Goal: Information Seeking & Learning: Learn about a topic

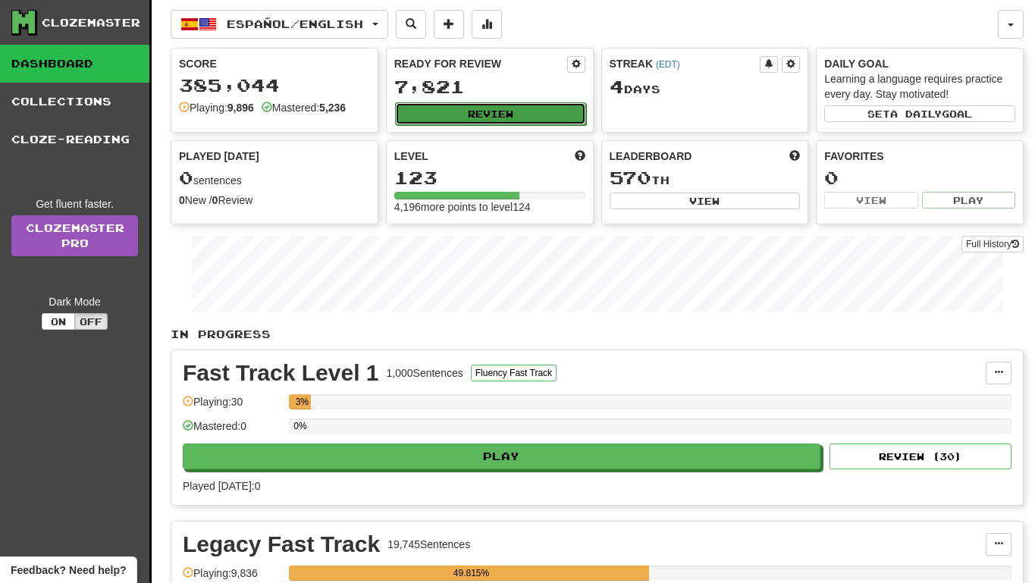
click at [502, 114] on button "Review" at bounding box center [490, 113] width 191 height 23
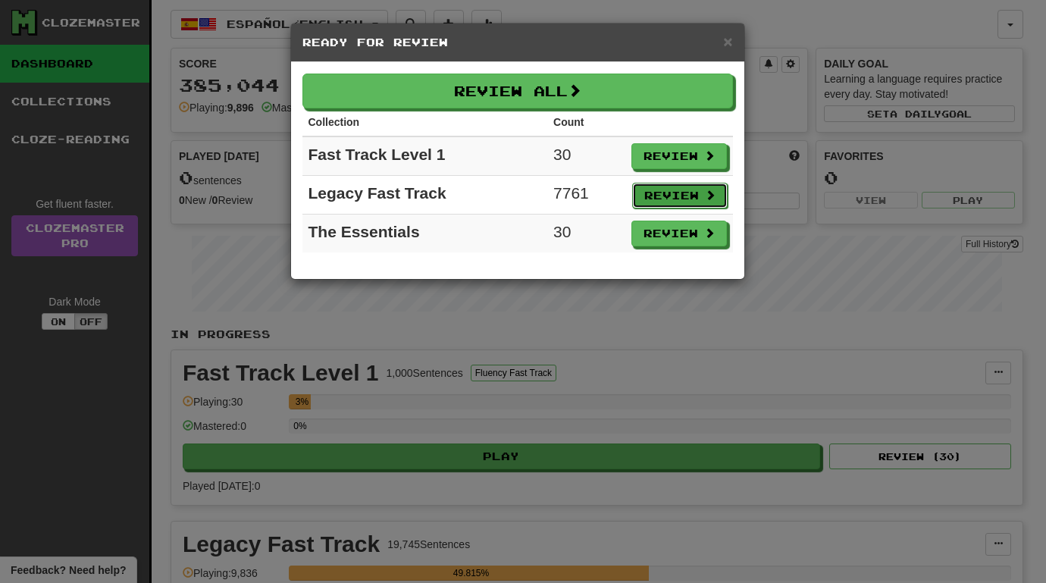
click at [654, 193] on button "Review" at bounding box center [680, 196] width 96 height 26
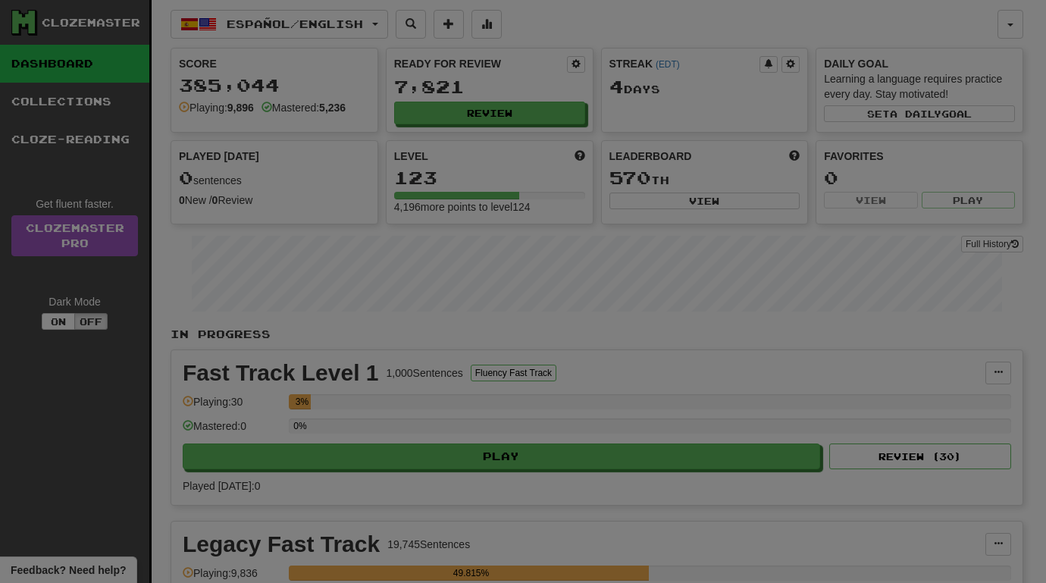
select select "**"
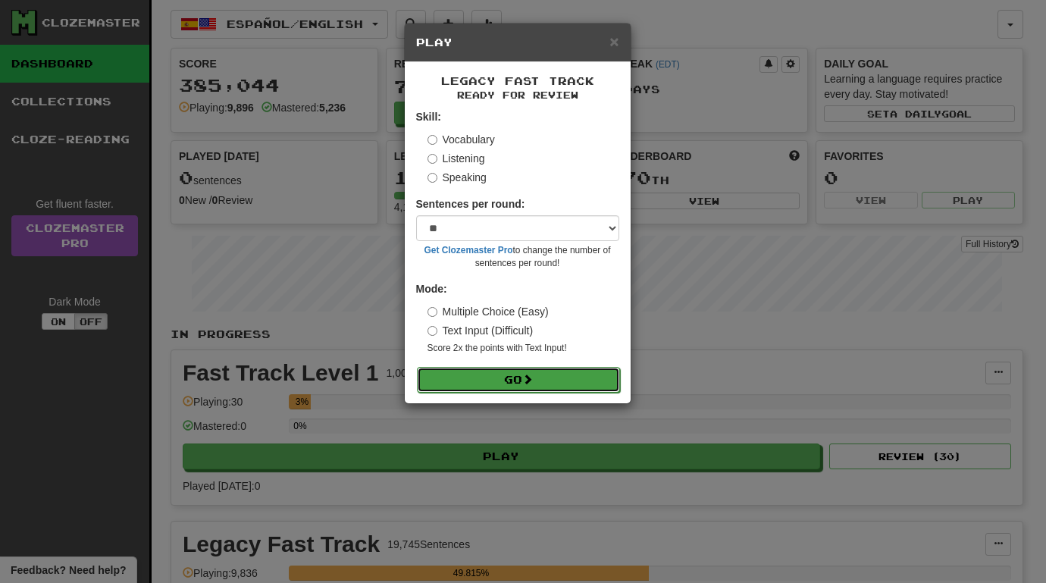
click at [545, 379] on button "Go" at bounding box center [518, 380] width 203 height 26
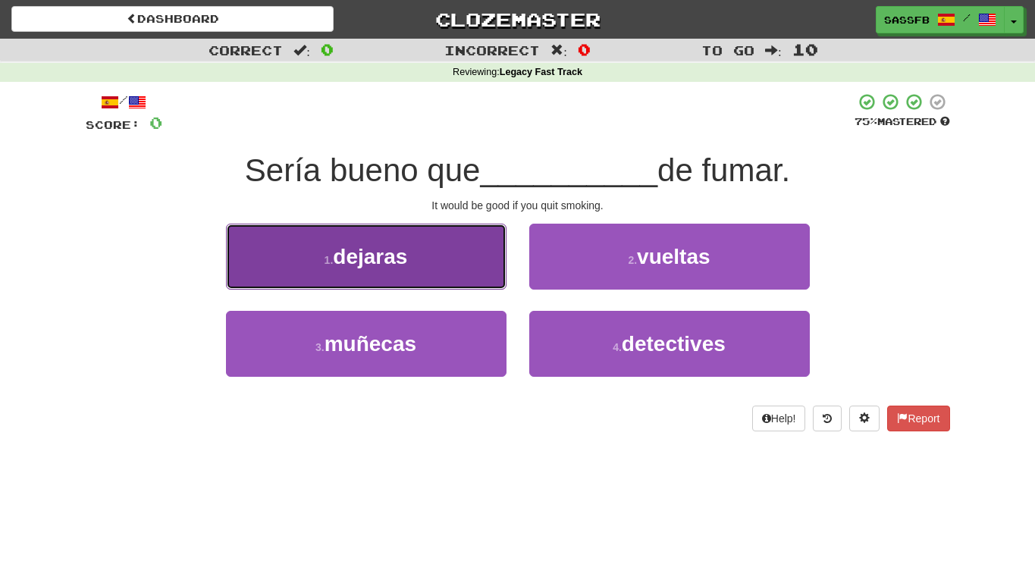
click at [375, 256] on span "dejaras" at bounding box center [370, 257] width 74 height 24
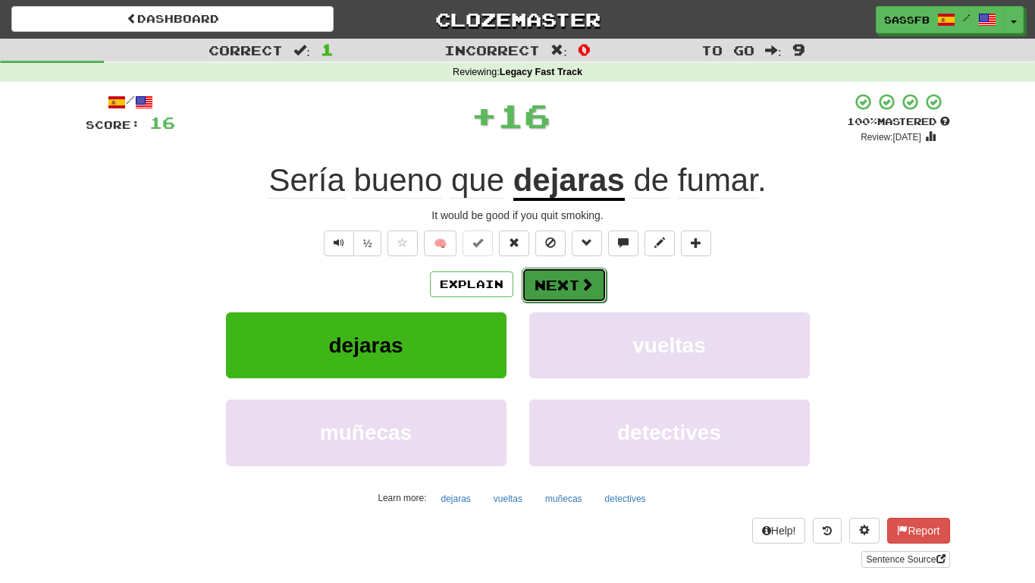
click at [584, 273] on button "Next" at bounding box center [564, 285] width 85 height 35
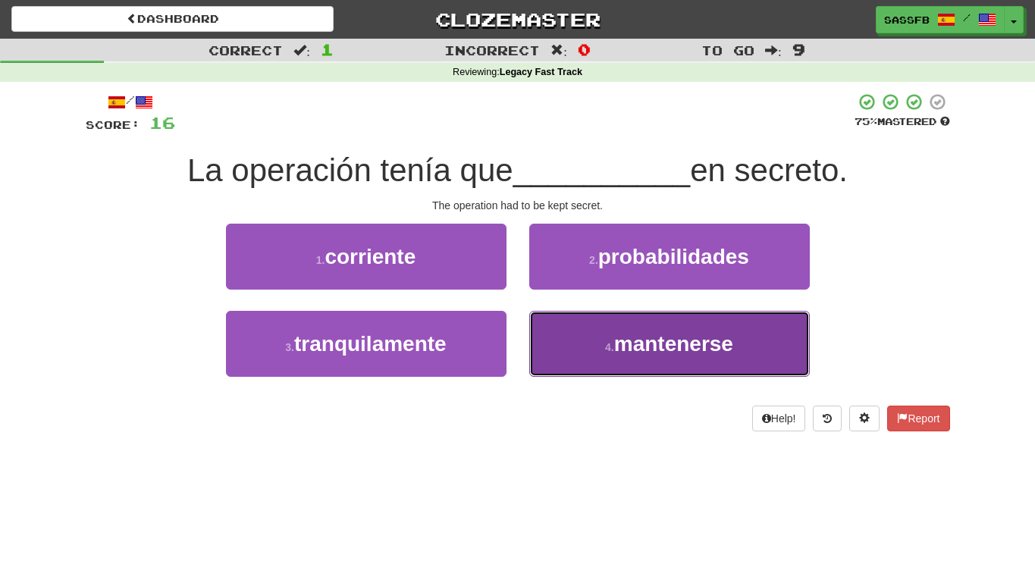
click at [631, 356] on button "4 . mantenerse" at bounding box center [669, 344] width 281 height 66
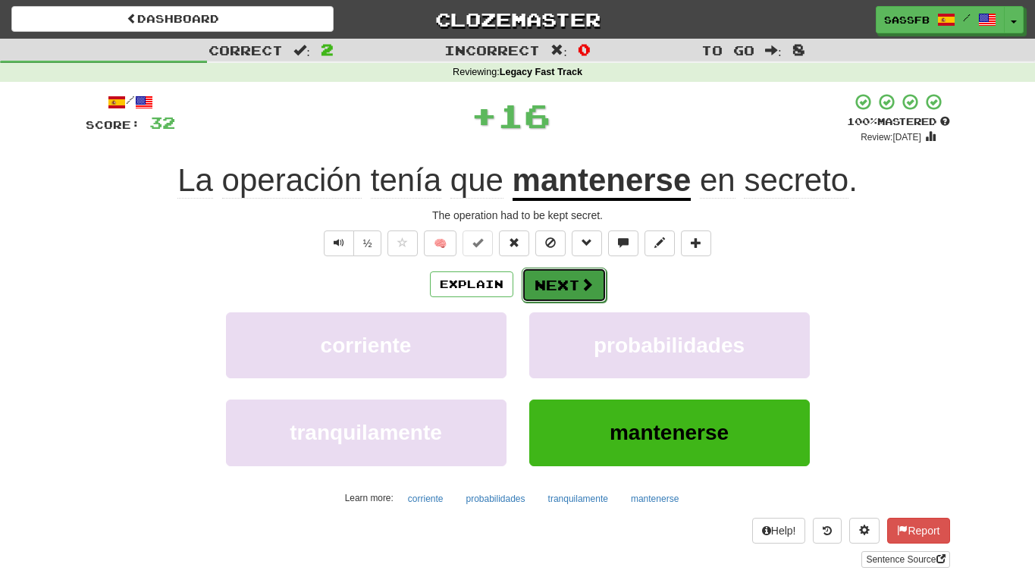
click at [560, 288] on button "Next" at bounding box center [564, 285] width 85 height 35
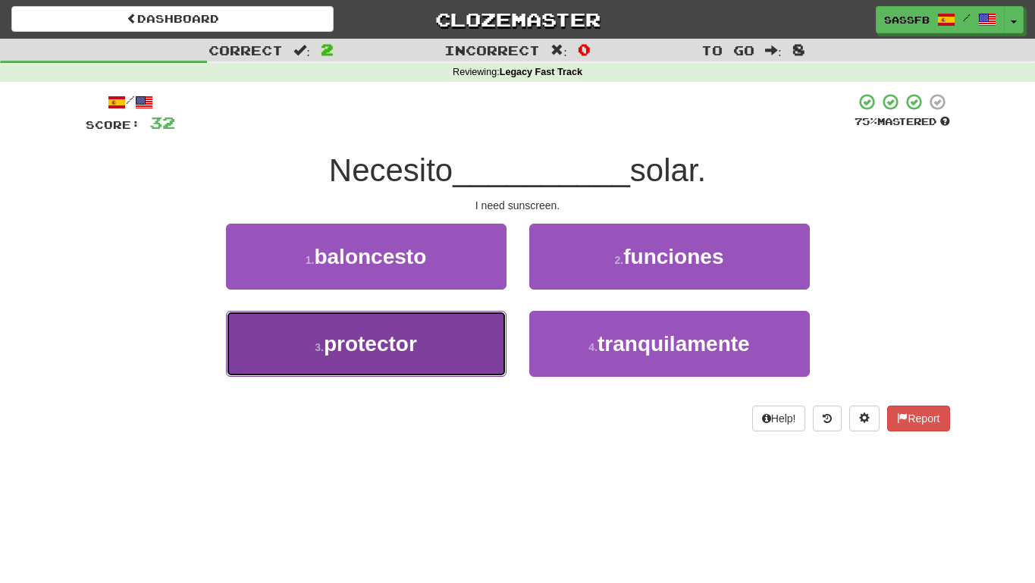
click at [429, 345] on button "3 . protector" at bounding box center [366, 344] width 281 height 66
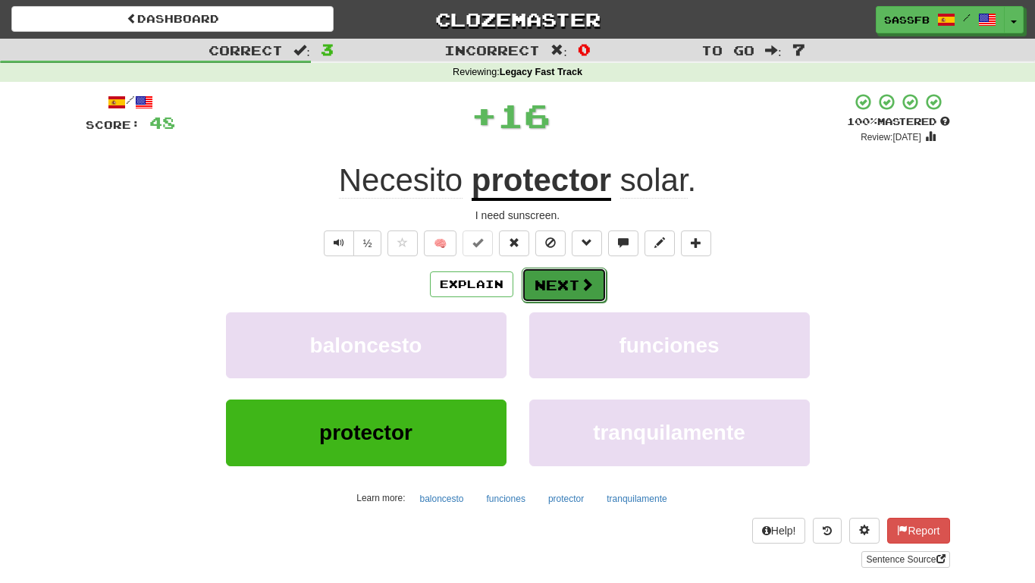
click at [548, 290] on button "Next" at bounding box center [564, 285] width 85 height 35
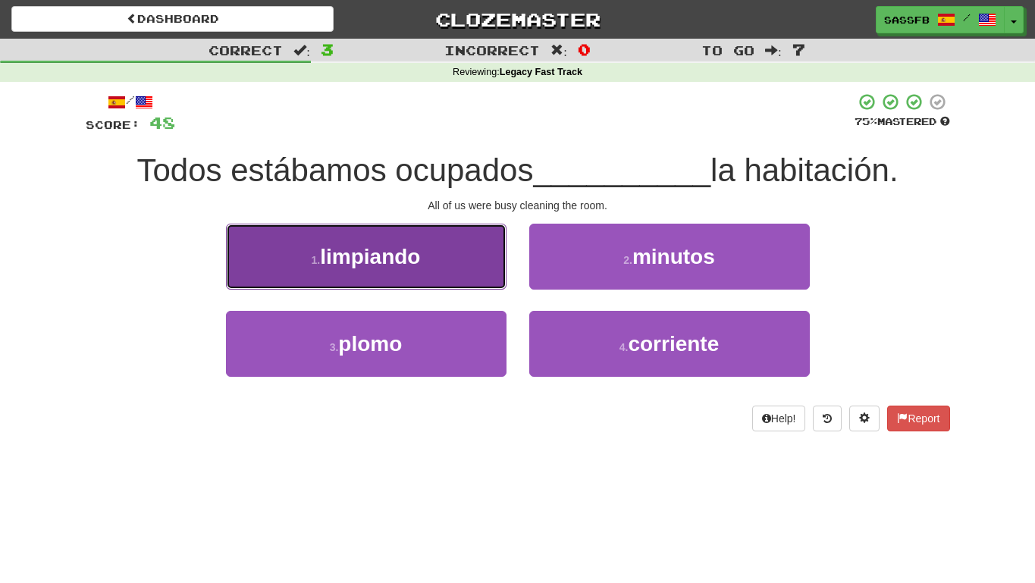
click at [298, 269] on button "1 . limpiando" at bounding box center [366, 257] width 281 height 66
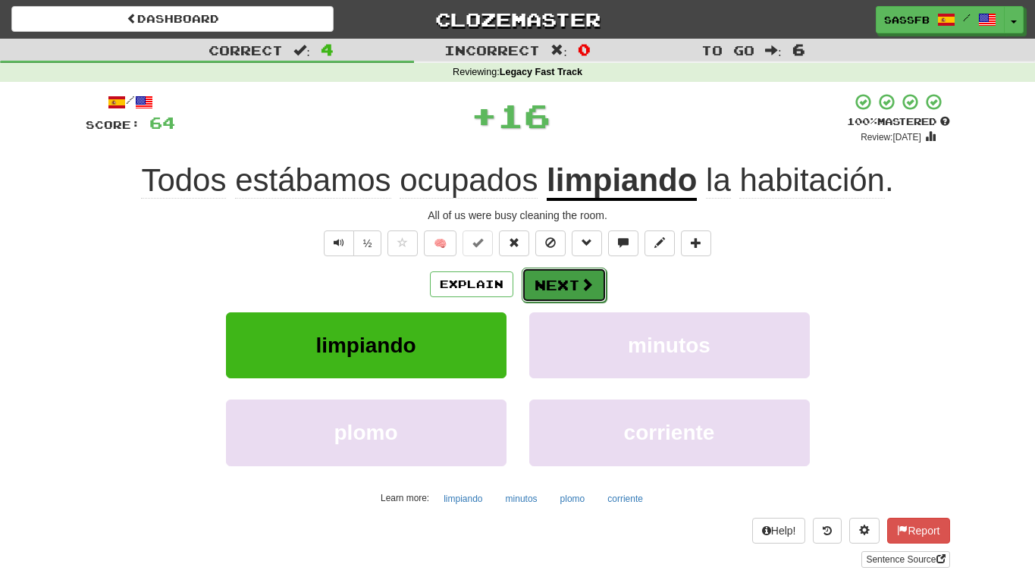
click at [568, 289] on button "Next" at bounding box center [564, 285] width 85 height 35
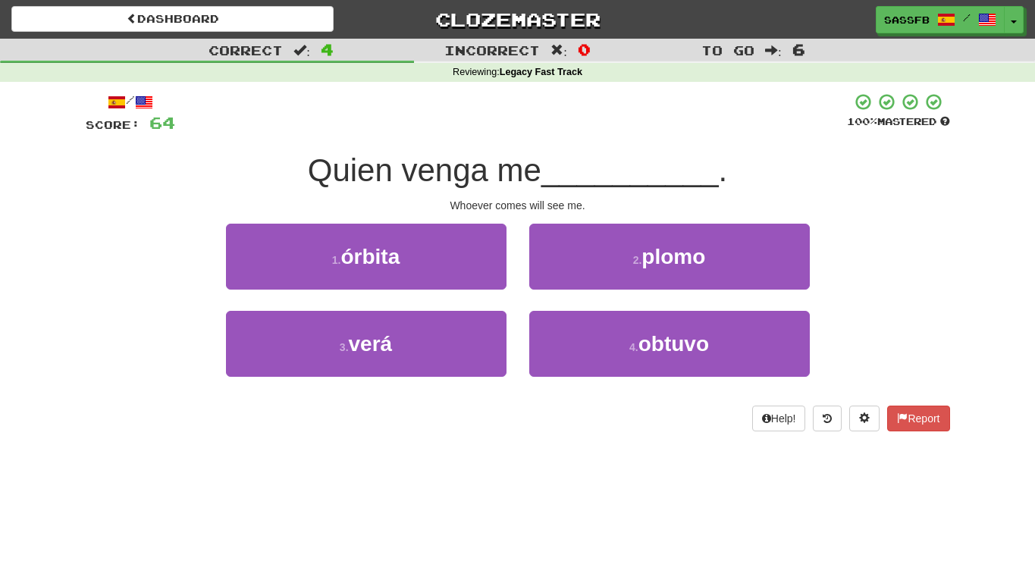
click at [368, 390] on div "3 . [PERSON_NAME]" at bounding box center [366, 354] width 303 height 87
click at [378, 376] on div "3 . [PERSON_NAME]" at bounding box center [366, 354] width 303 height 87
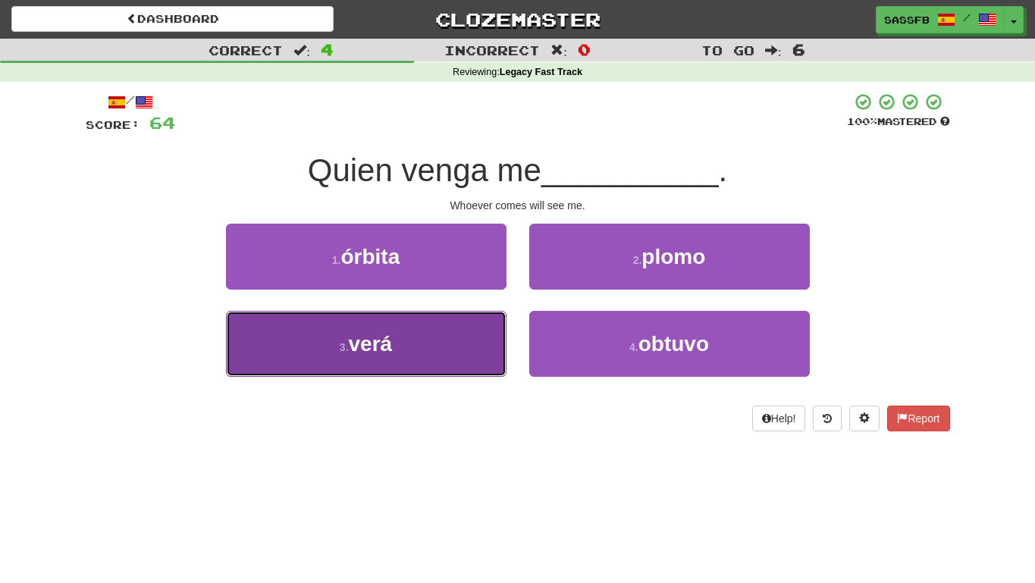
click at [385, 366] on button "3 . [PERSON_NAME]" at bounding box center [366, 344] width 281 height 66
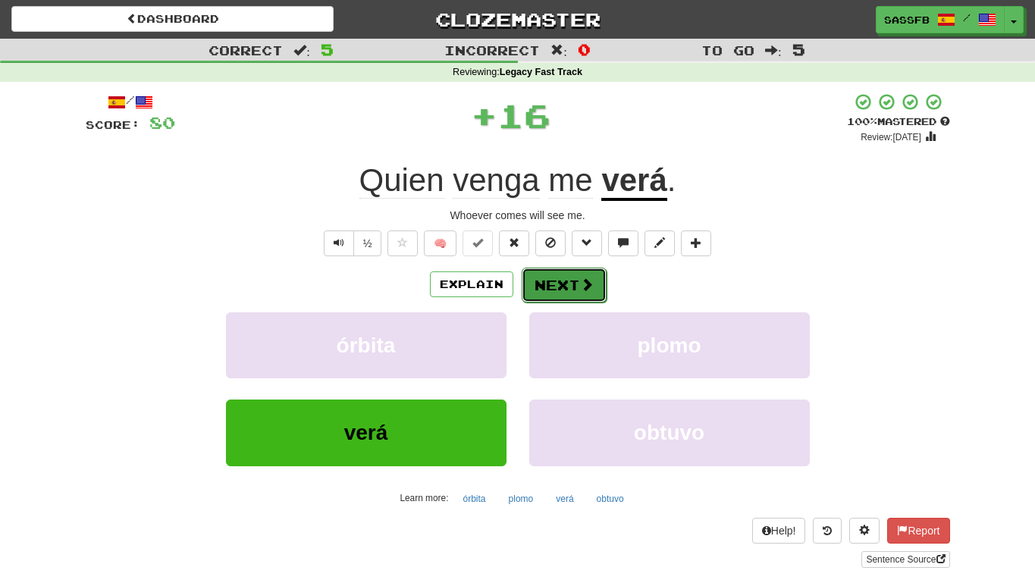
click at [563, 290] on button "Next" at bounding box center [564, 285] width 85 height 35
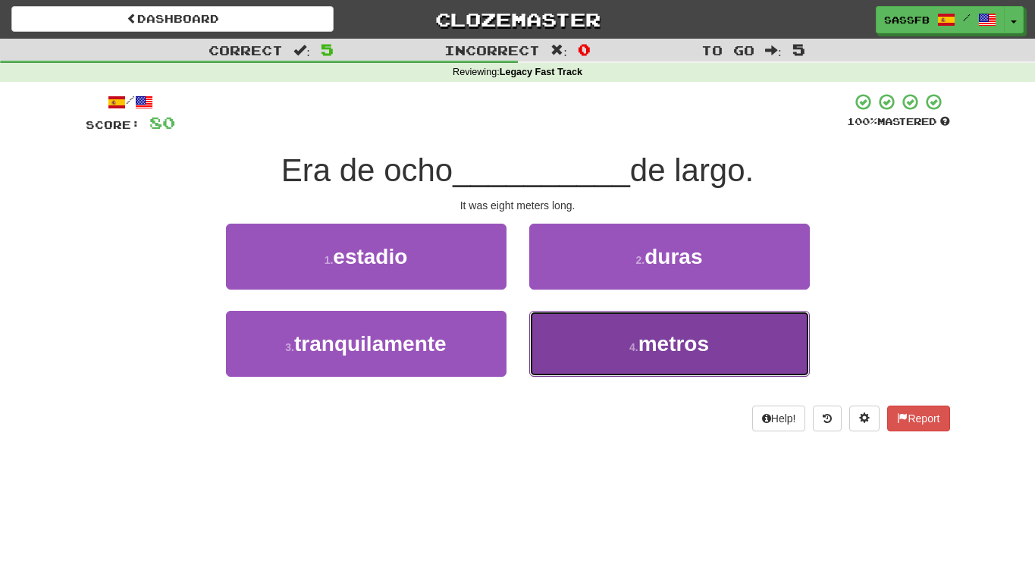
click at [642, 371] on button "4 . metros" at bounding box center [669, 344] width 281 height 66
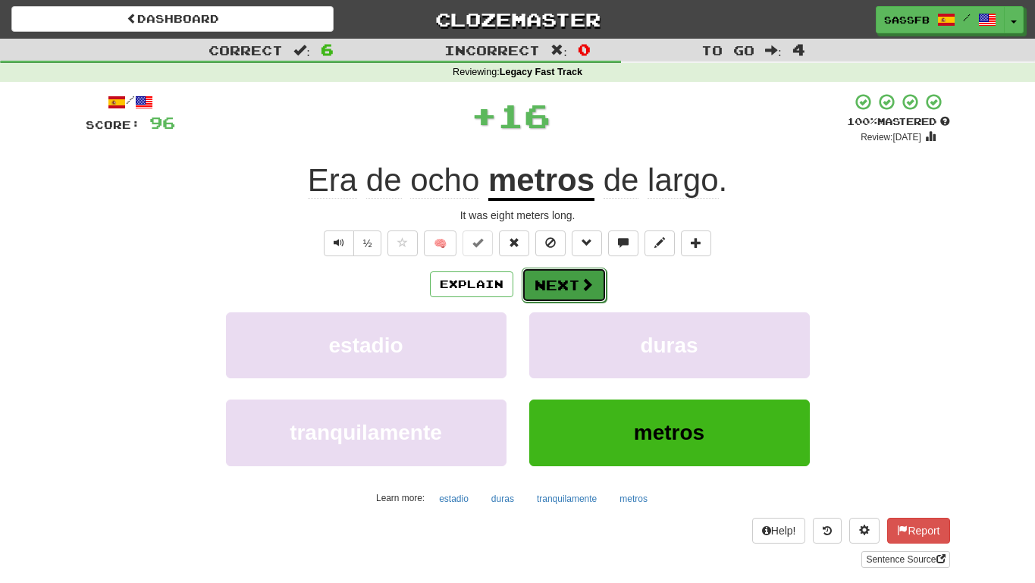
click at [588, 290] on span at bounding box center [587, 284] width 14 height 14
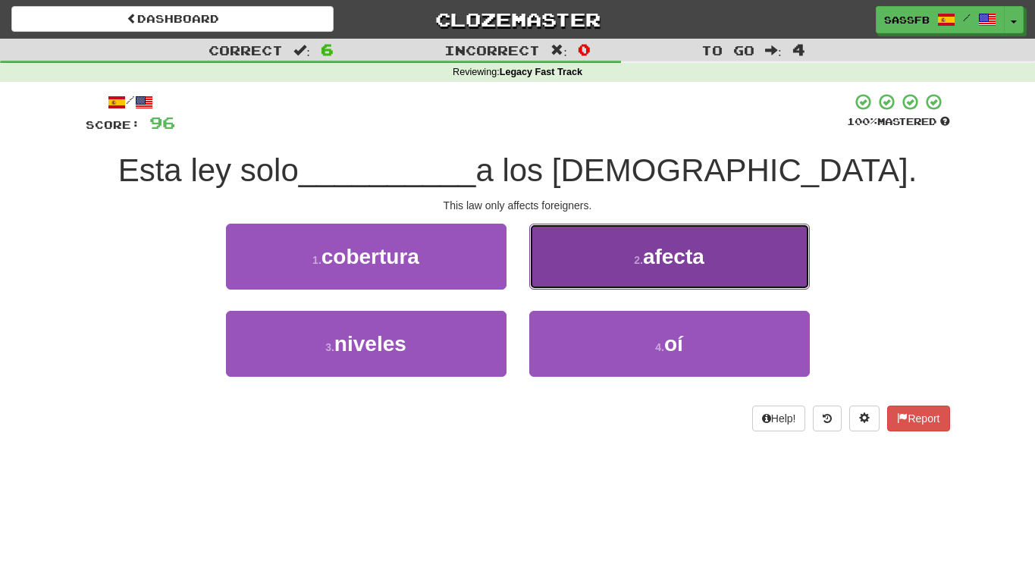
click at [698, 252] on span "afecta" at bounding box center [673, 257] width 61 height 24
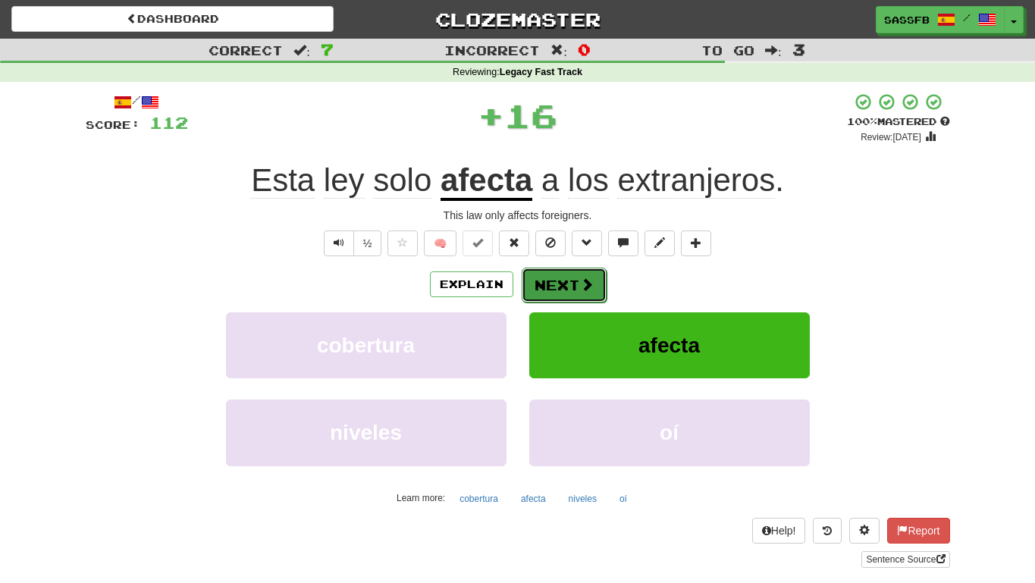
click at [565, 289] on button "Next" at bounding box center [564, 285] width 85 height 35
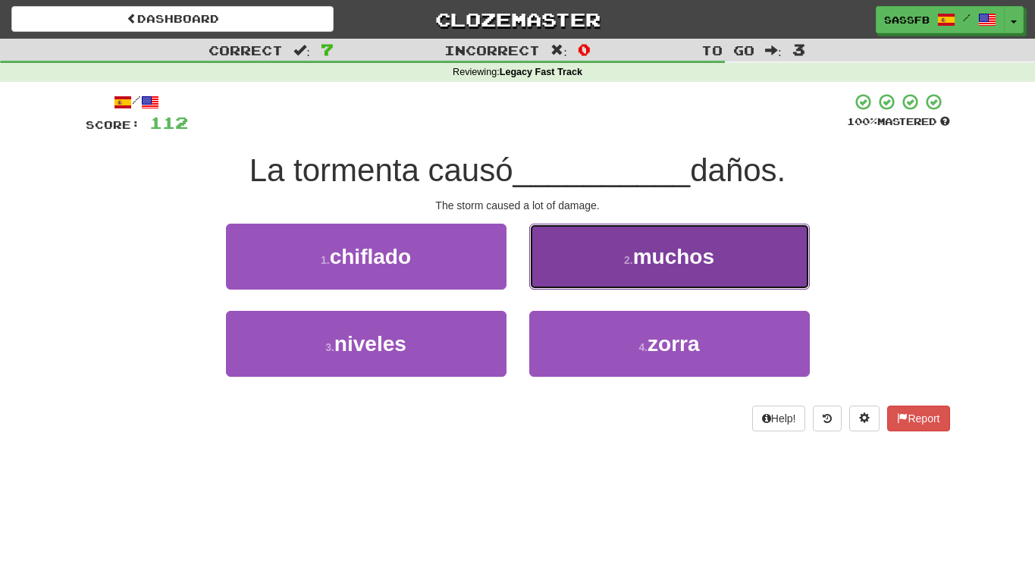
click at [666, 279] on button "2 . muchos" at bounding box center [669, 257] width 281 height 66
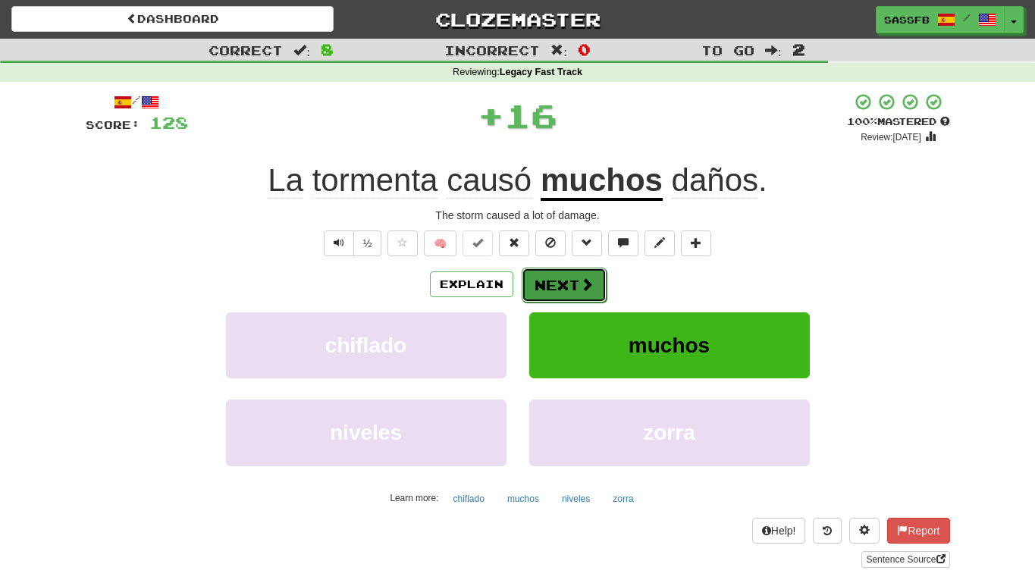
click at [594, 292] on button "Next" at bounding box center [564, 285] width 85 height 35
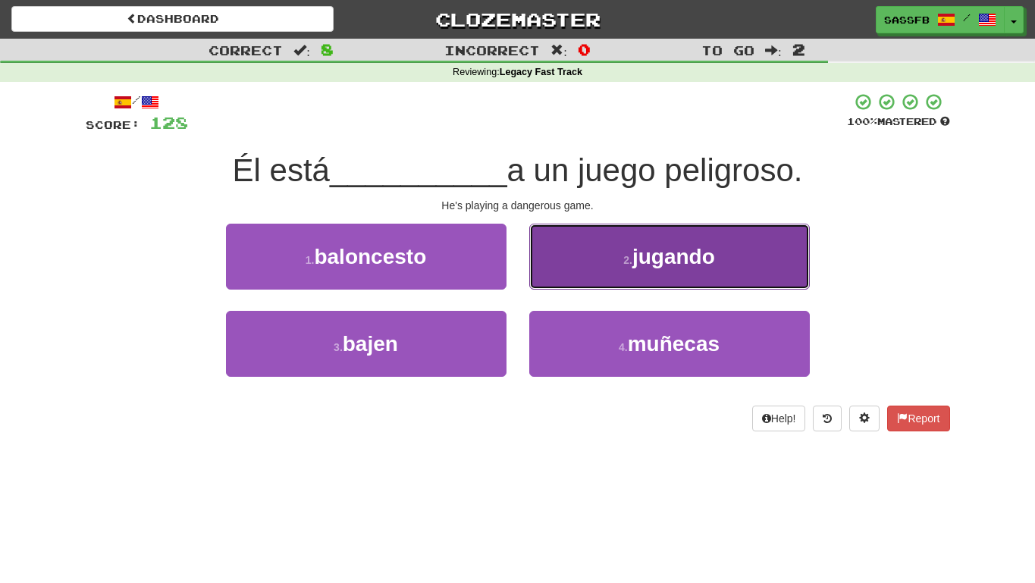
click at [647, 252] on span "jugando" at bounding box center [673, 257] width 83 height 24
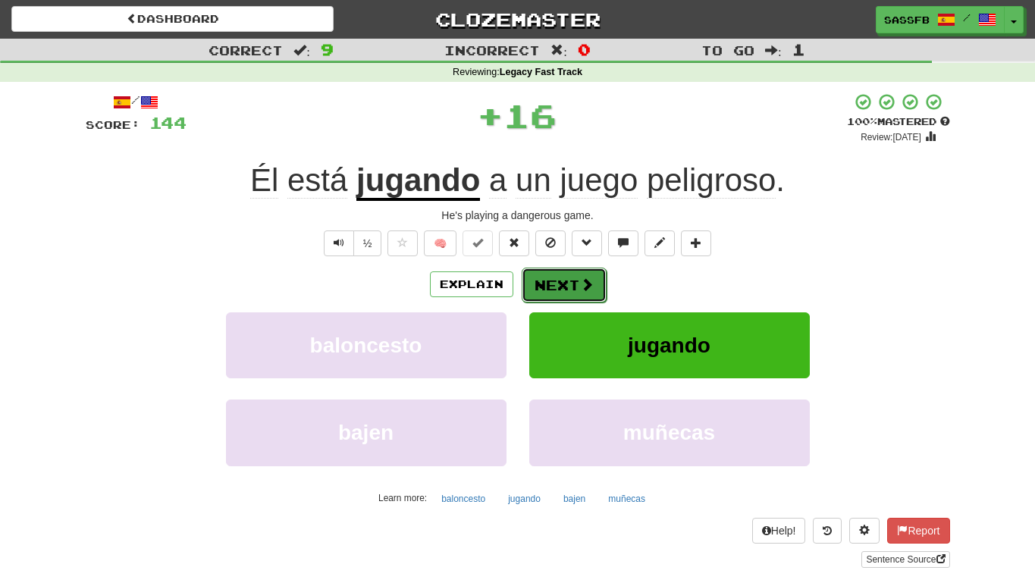
click at [579, 293] on button "Next" at bounding box center [564, 285] width 85 height 35
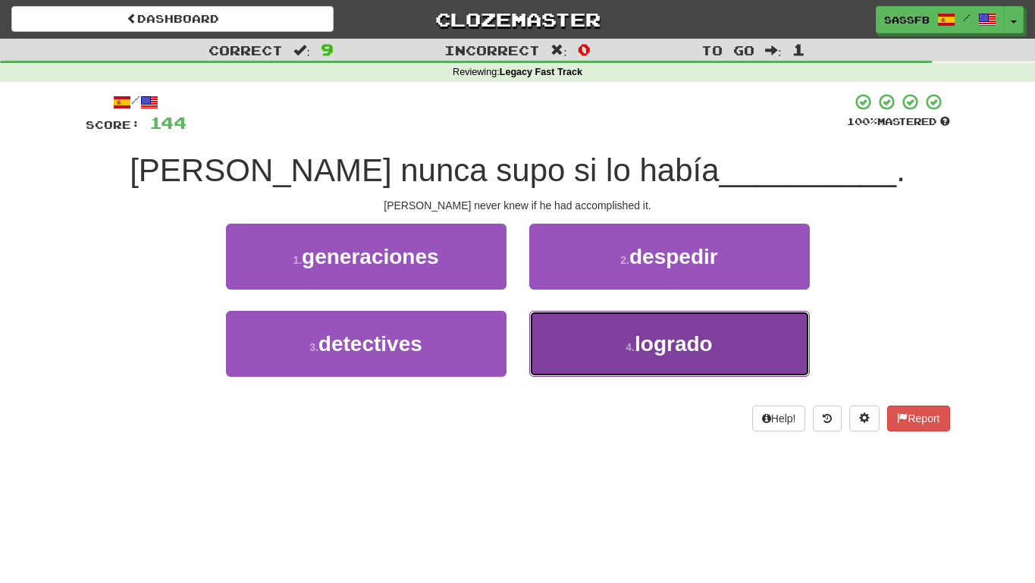
click at [577, 363] on button "4 . logrado" at bounding box center [669, 344] width 281 height 66
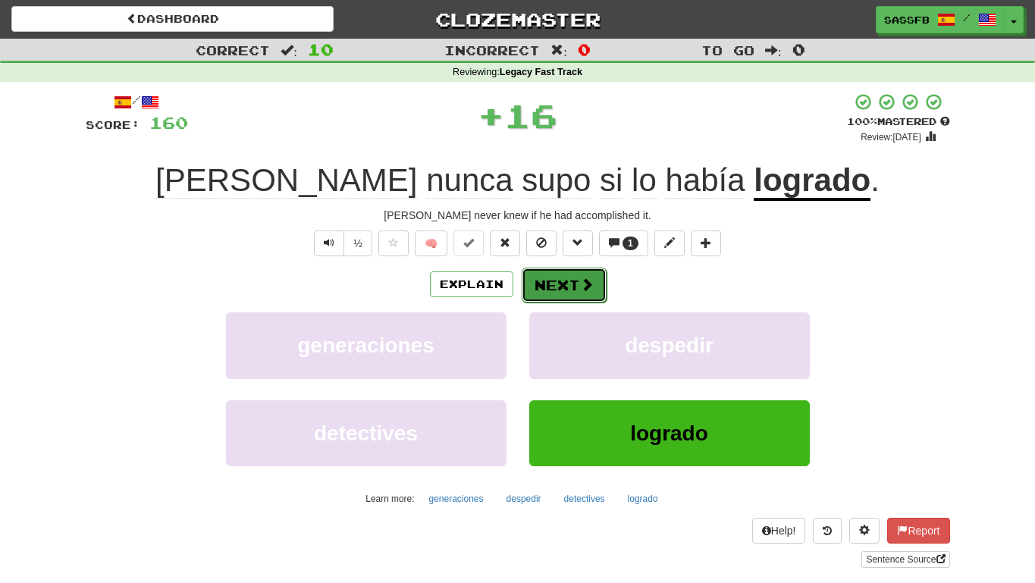
click at [556, 287] on button "Next" at bounding box center [564, 285] width 85 height 35
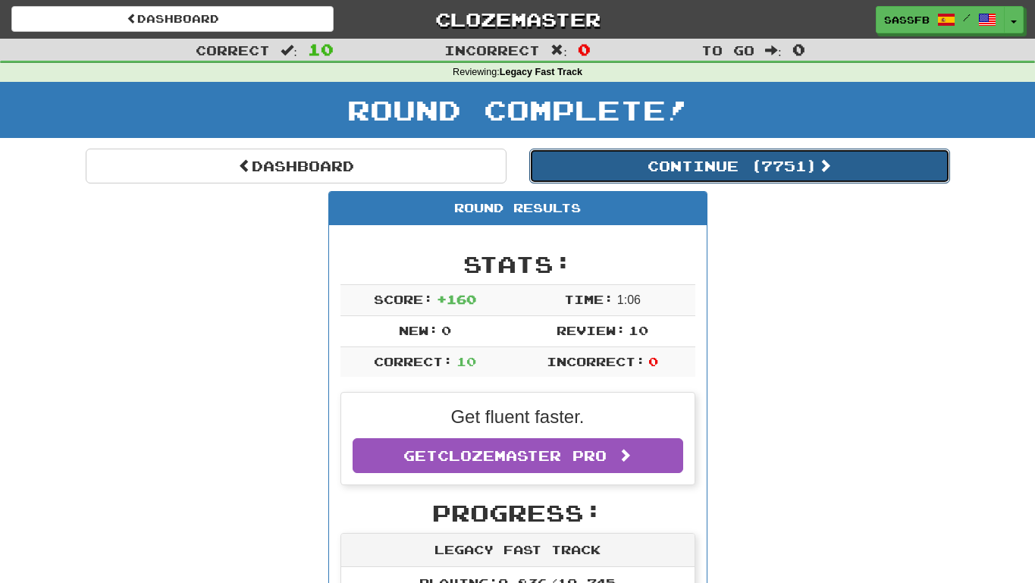
click at [763, 171] on button "Continue ( 7751 )" at bounding box center [739, 166] width 421 height 35
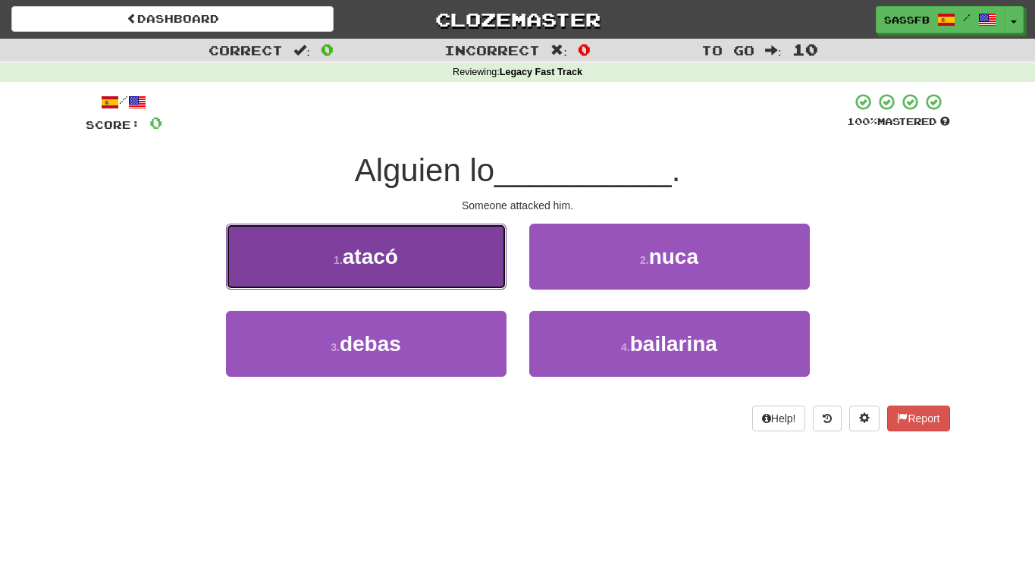
click at [302, 260] on button "1 . atacó" at bounding box center [366, 257] width 281 height 66
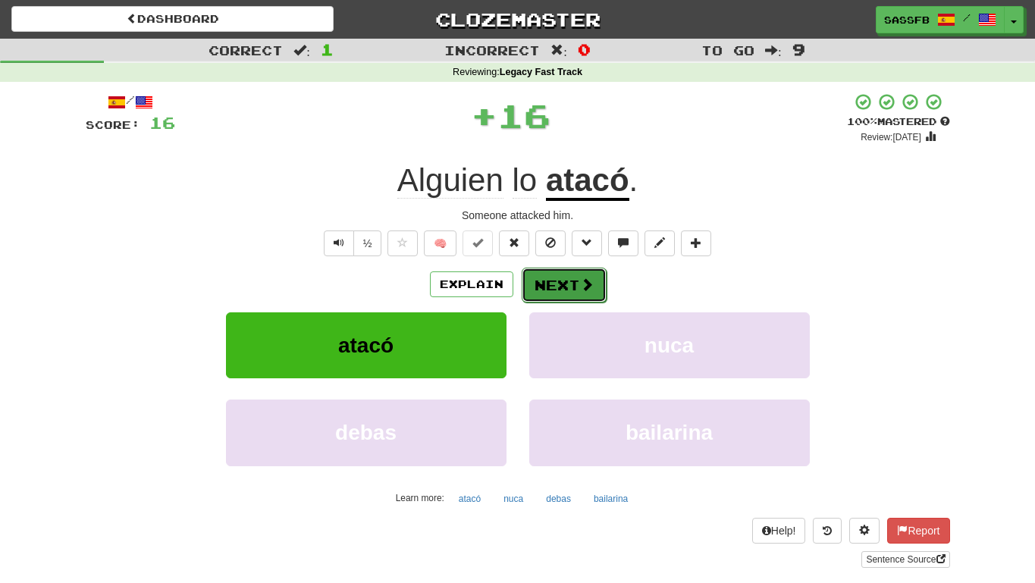
click at [560, 291] on button "Next" at bounding box center [564, 285] width 85 height 35
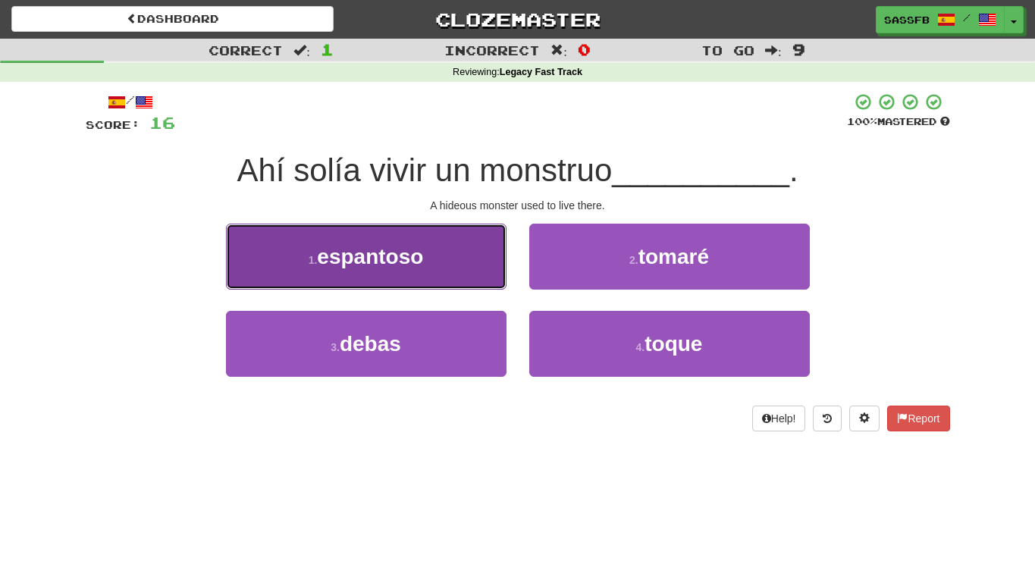
click at [280, 273] on button "1 . [GEOGRAPHIC_DATA]" at bounding box center [366, 257] width 281 height 66
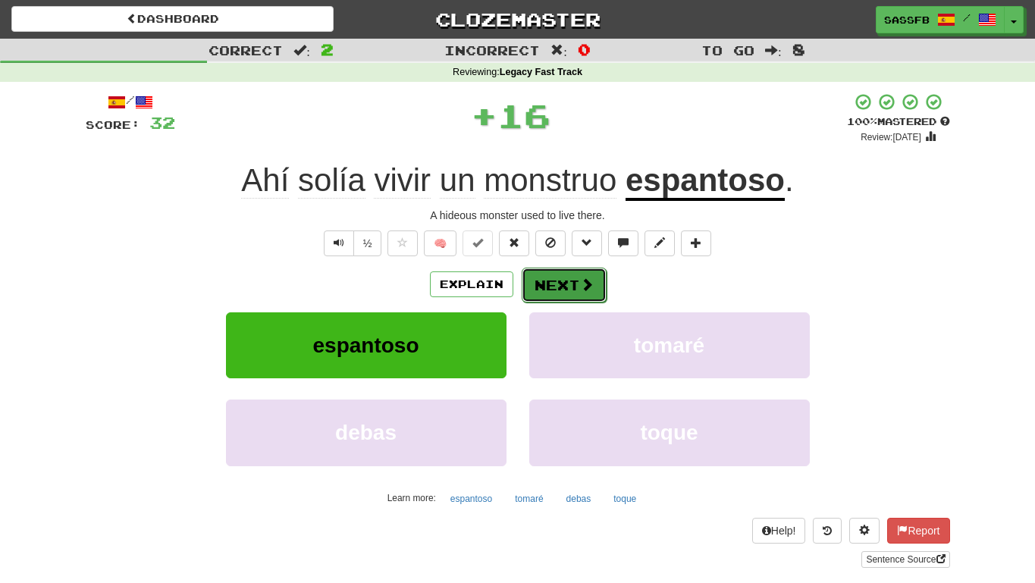
click at [548, 290] on button "Next" at bounding box center [564, 285] width 85 height 35
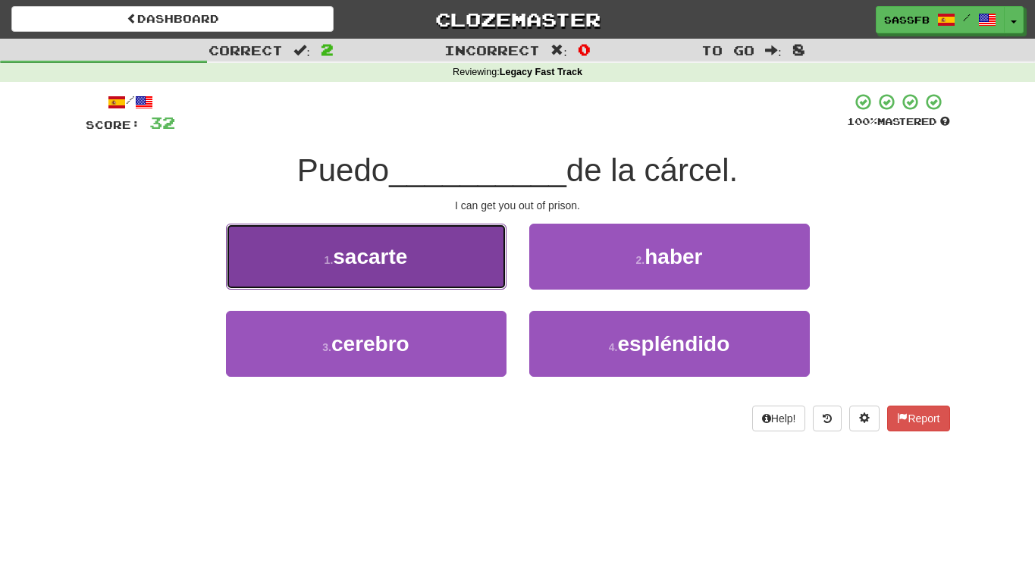
click at [302, 266] on button "1 . sacarte" at bounding box center [366, 257] width 281 height 66
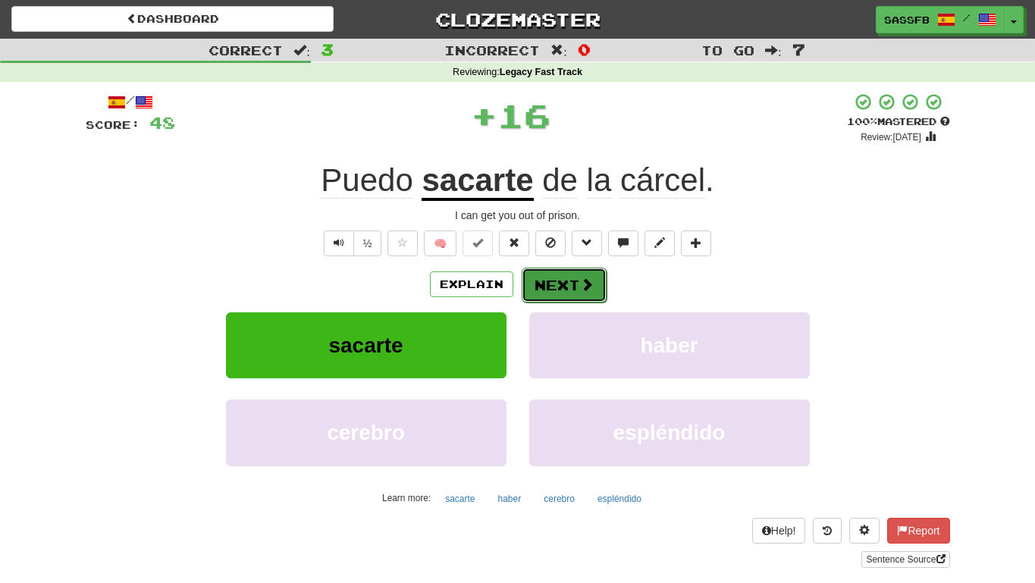
click at [536, 298] on button "Next" at bounding box center [564, 285] width 85 height 35
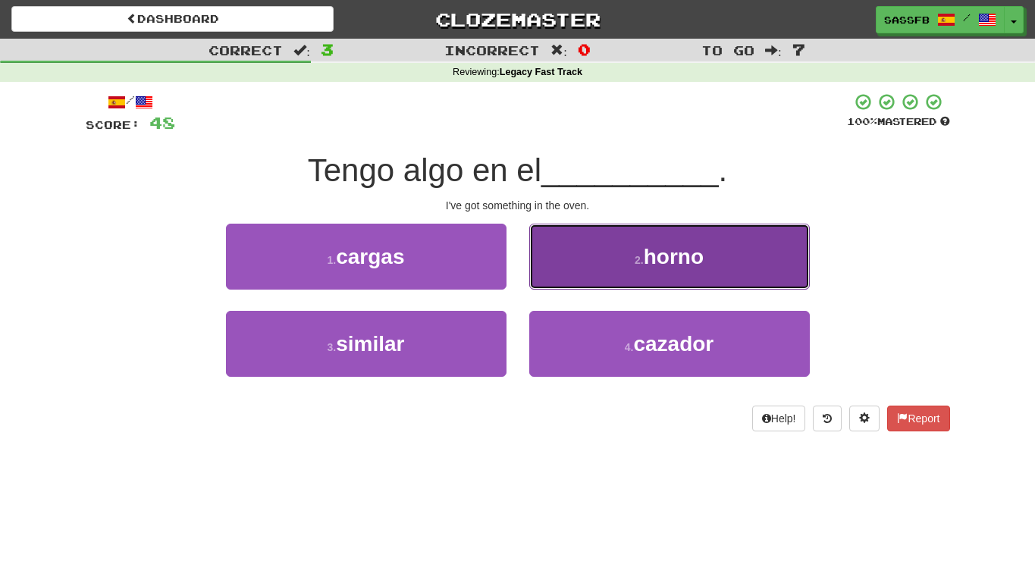
click at [657, 274] on button "2 . [GEOGRAPHIC_DATA]" at bounding box center [669, 257] width 281 height 66
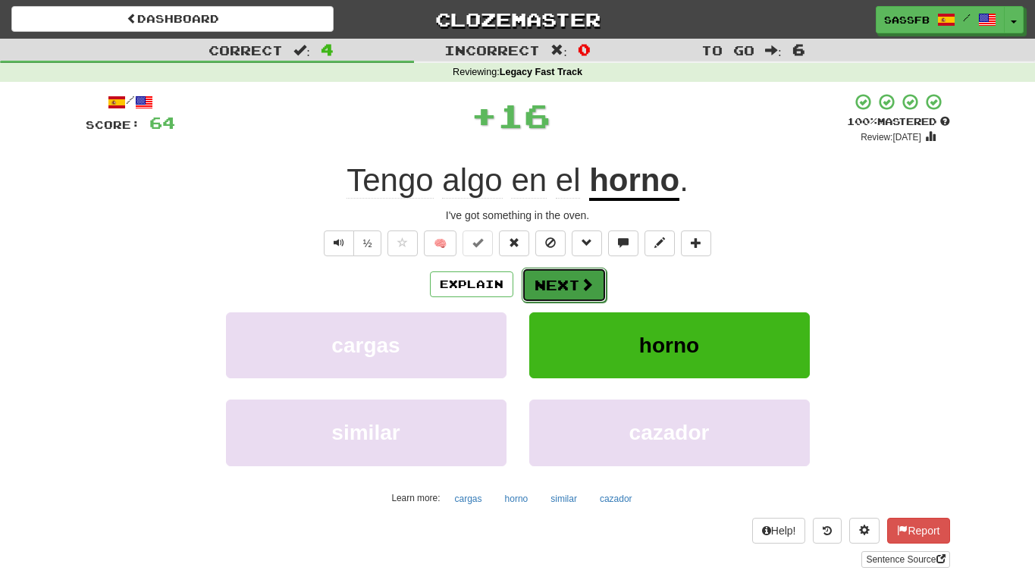
click at [533, 276] on button "Next" at bounding box center [564, 285] width 85 height 35
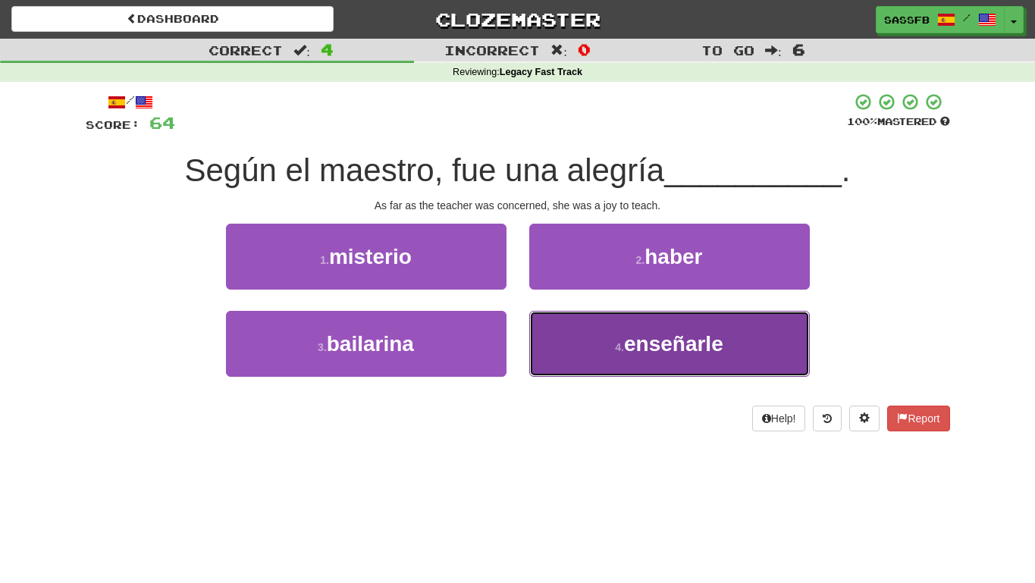
click at [660, 363] on button "4 . enseñarle" at bounding box center [669, 344] width 281 height 66
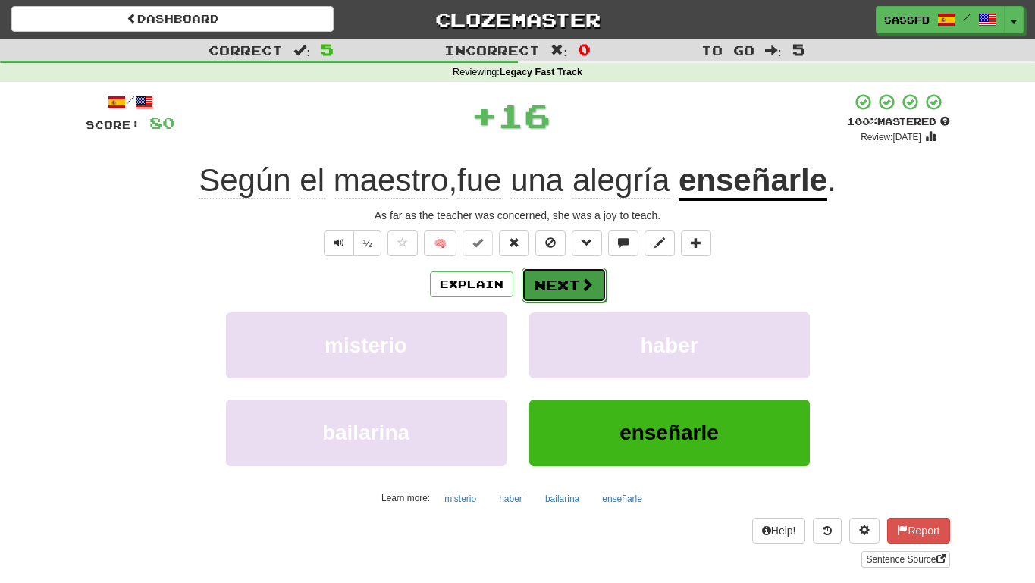
click at [565, 282] on button "Next" at bounding box center [564, 285] width 85 height 35
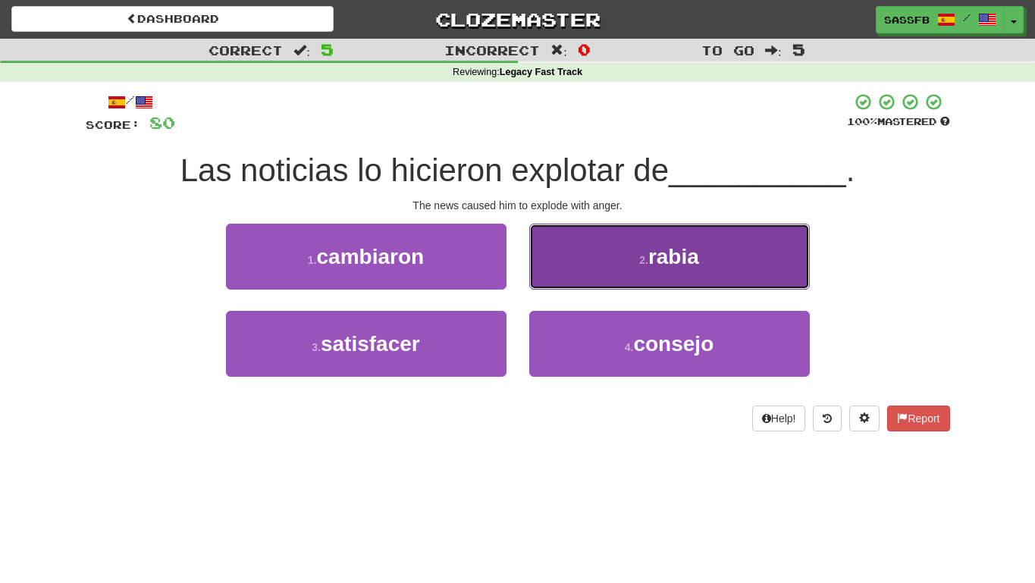
click at [689, 250] on span "rabia" at bounding box center [673, 257] width 51 height 24
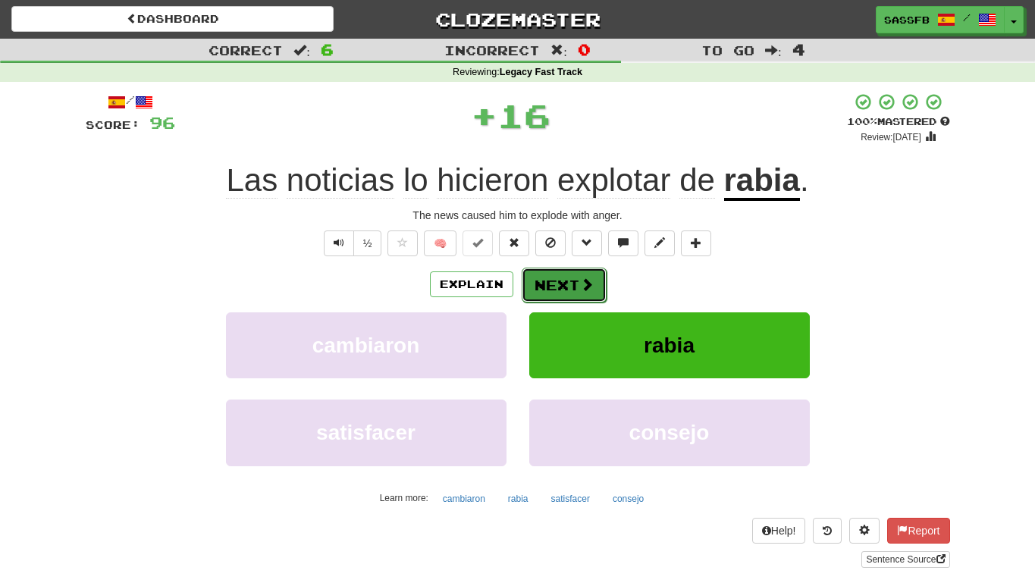
click at [566, 288] on button "Next" at bounding box center [564, 285] width 85 height 35
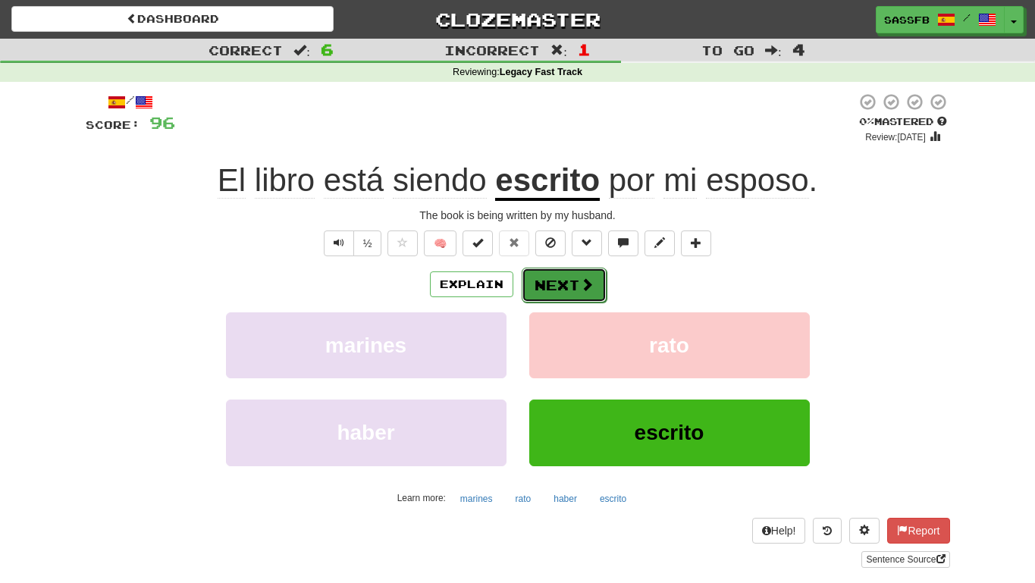
click at [585, 284] on span at bounding box center [587, 284] width 14 height 14
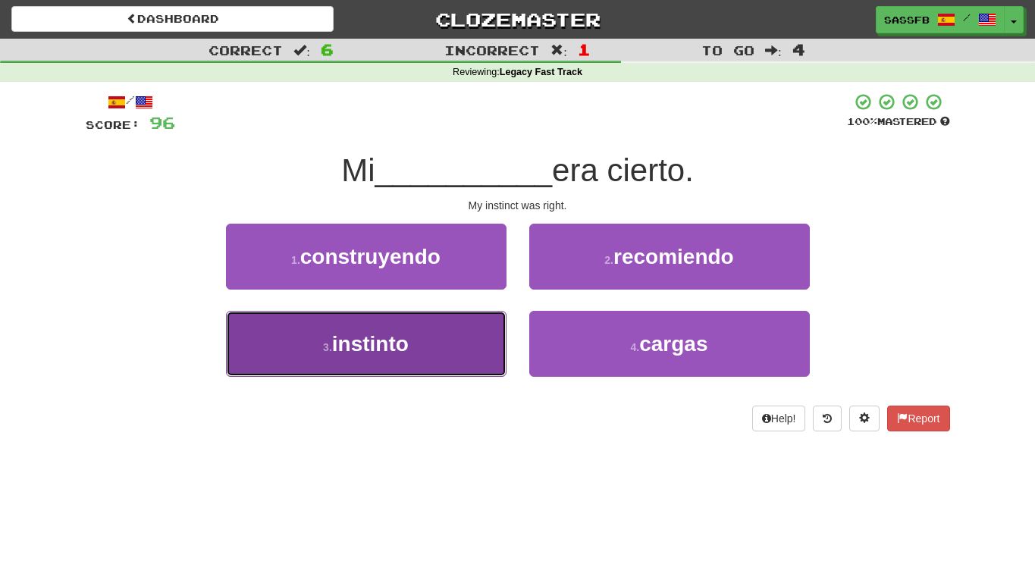
click at [303, 341] on button "3 . instinto" at bounding box center [366, 344] width 281 height 66
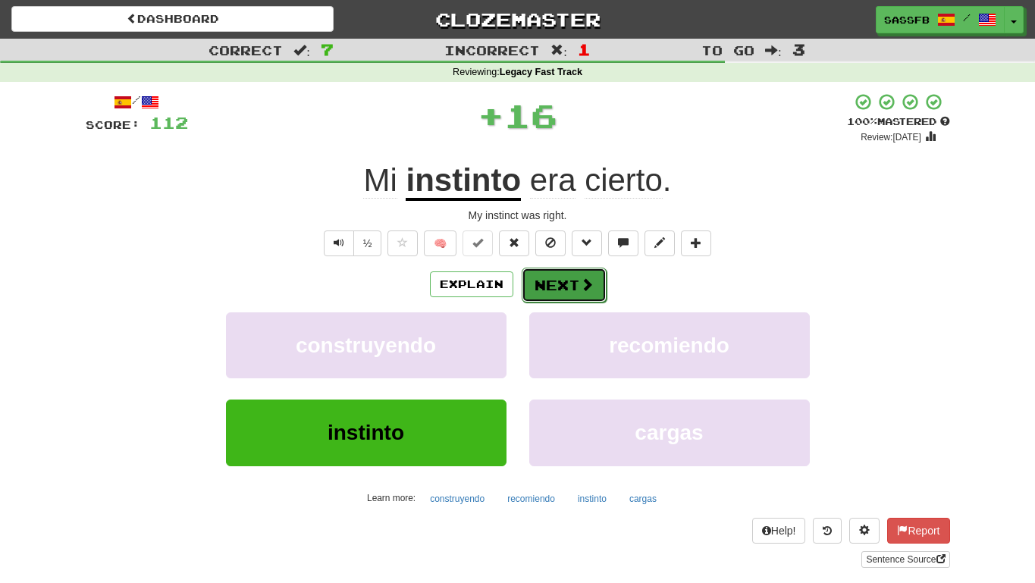
click at [569, 283] on button "Next" at bounding box center [564, 285] width 85 height 35
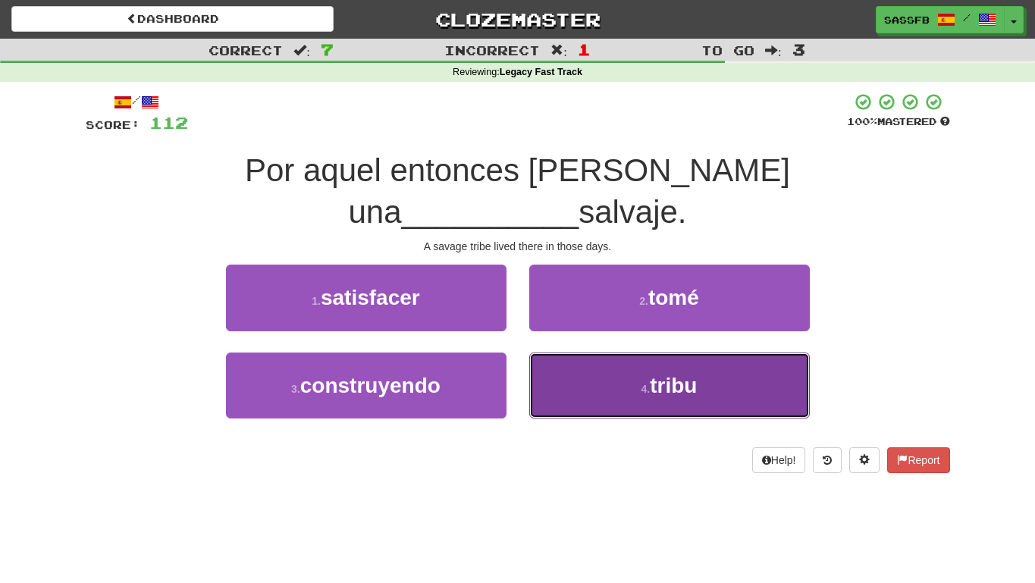
click at [638, 358] on button "4 . tribu" at bounding box center [669, 386] width 281 height 66
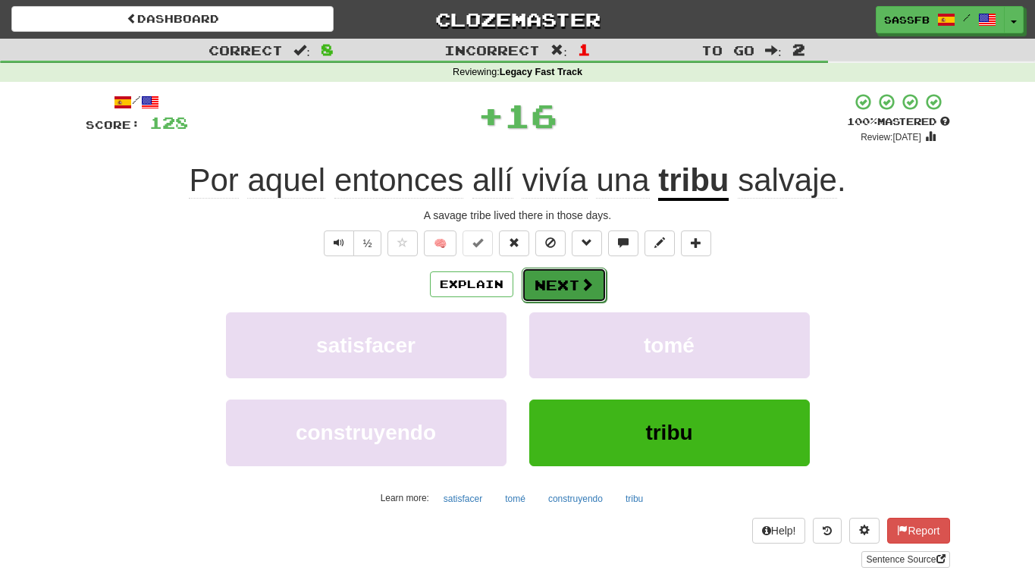
click at [555, 268] on button "Next" at bounding box center [564, 285] width 85 height 35
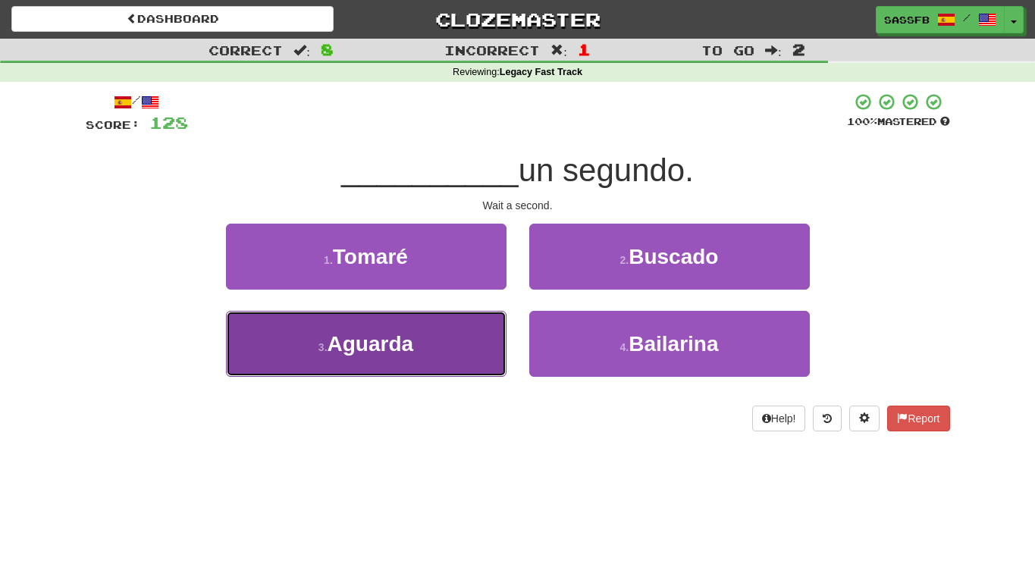
click at [375, 357] on button "3 . [GEOGRAPHIC_DATA]" at bounding box center [366, 344] width 281 height 66
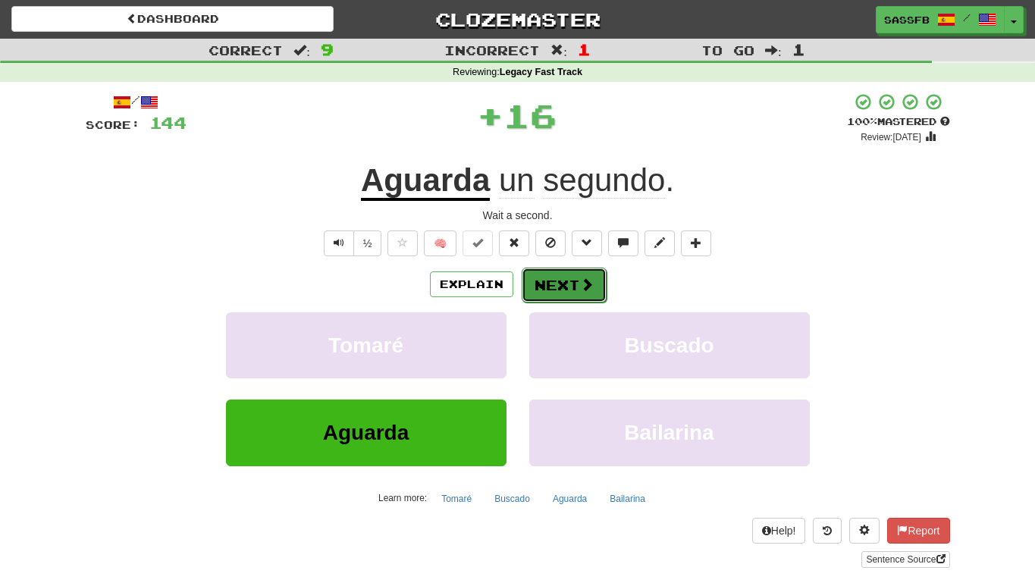
click at [585, 297] on button "Next" at bounding box center [564, 285] width 85 height 35
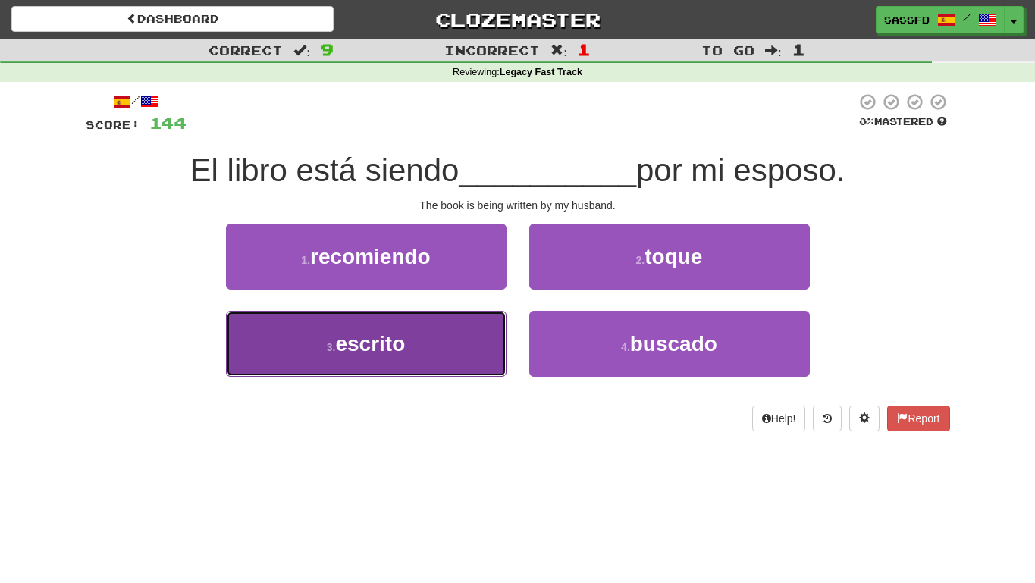
click at [306, 348] on button "3 . escrito" at bounding box center [366, 344] width 281 height 66
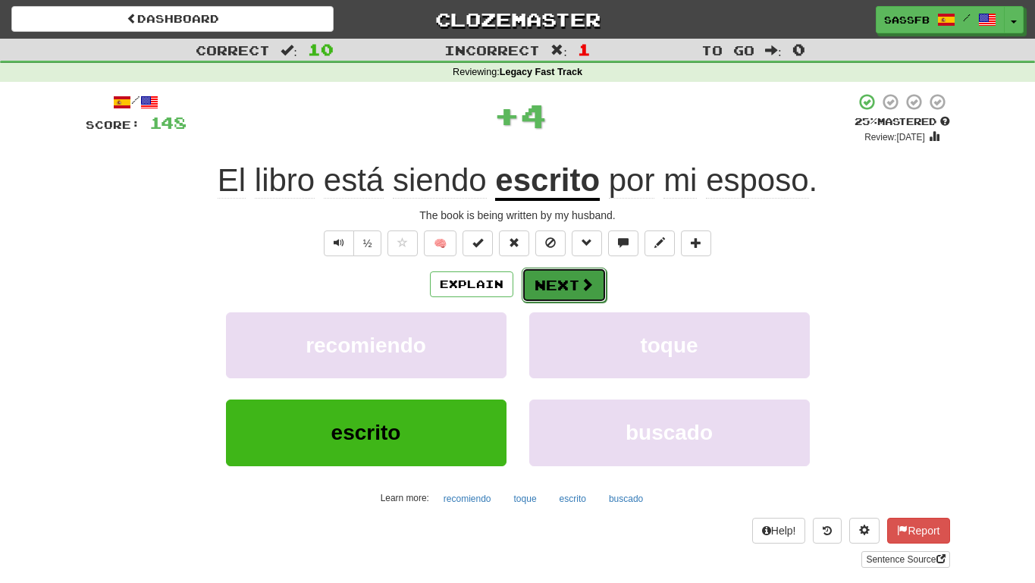
click at [556, 289] on button "Next" at bounding box center [564, 285] width 85 height 35
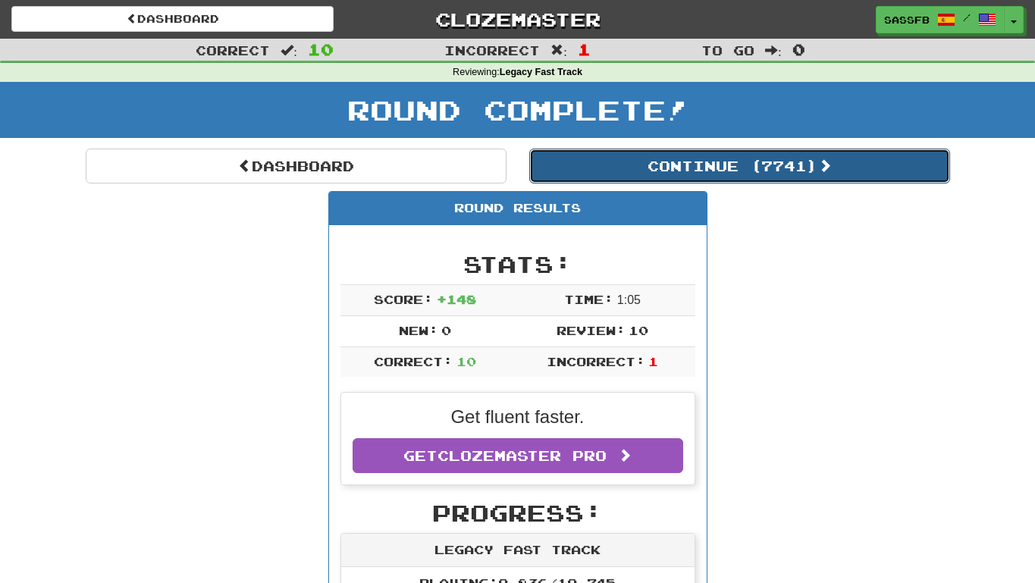
click at [663, 174] on button "Continue ( 7741 )" at bounding box center [739, 166] width 421 height 35
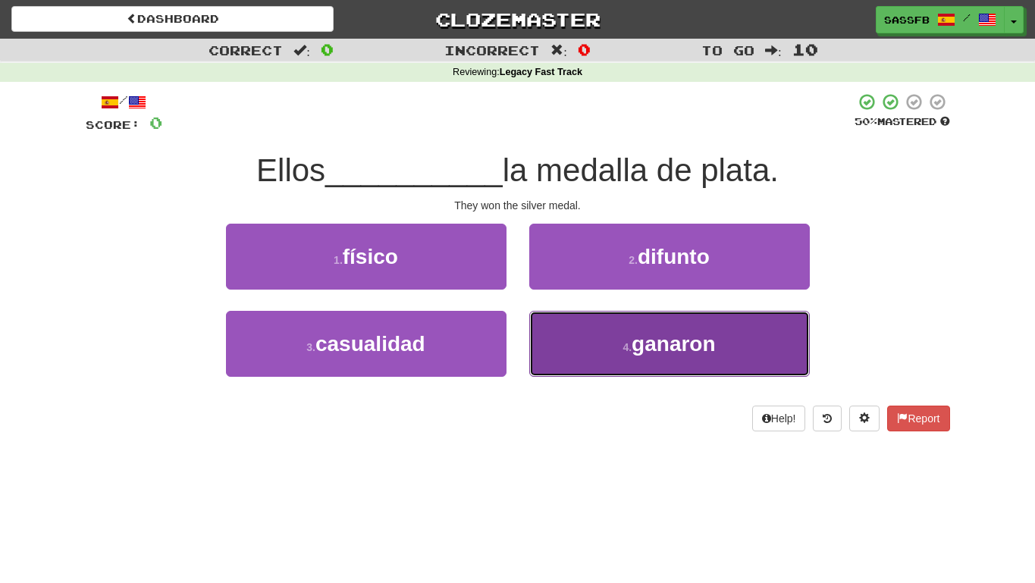
click at [647, 361] on button "4 . ganaron" at bounding box center [669, 344] width 281 height 66
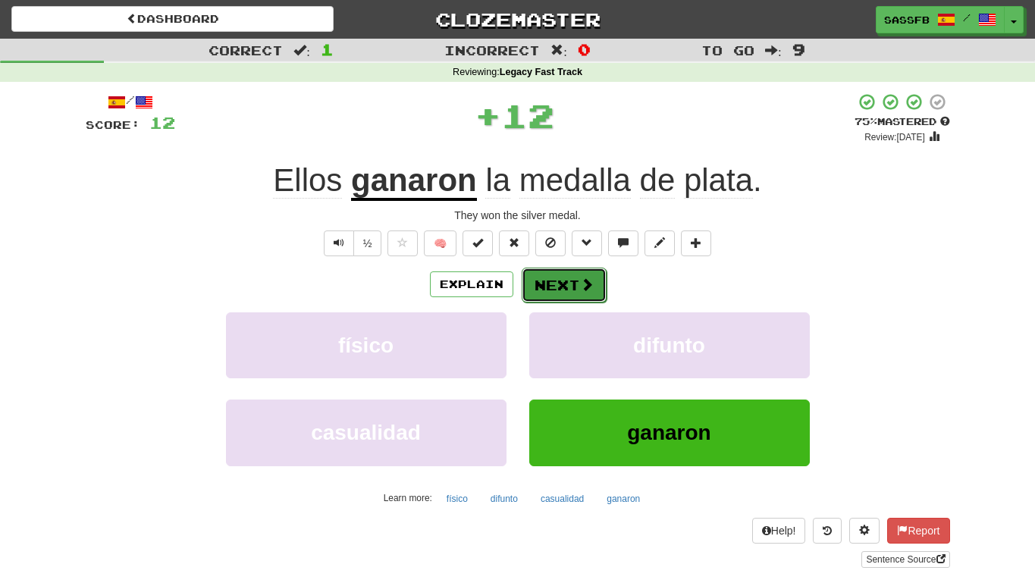
click at [560, 293] on button "Next" at bounding box center [564, 285] width 85 height 35
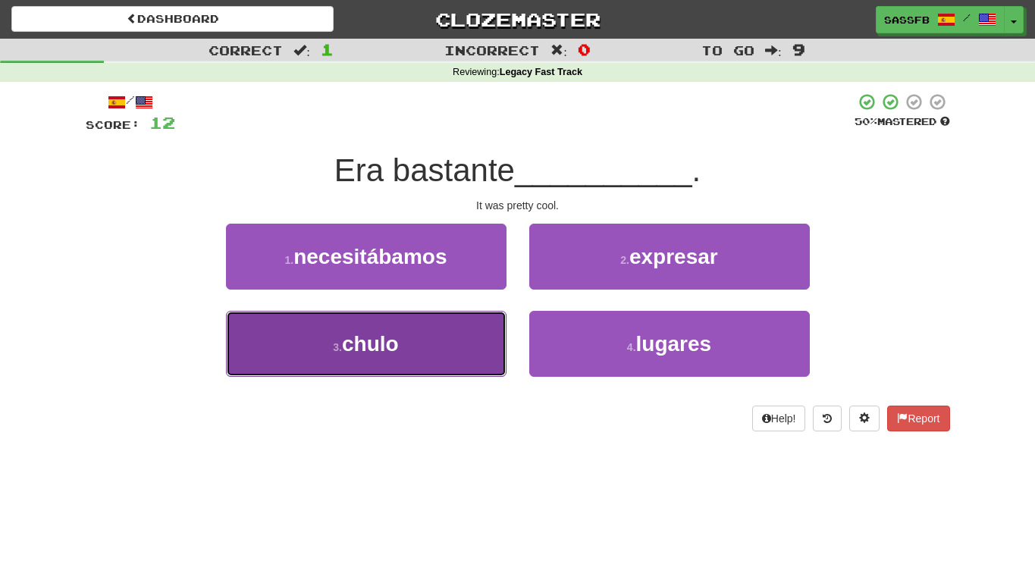
click at [343, 343] on span "chulo" at bounding box center [370, 344] width 57 height 24
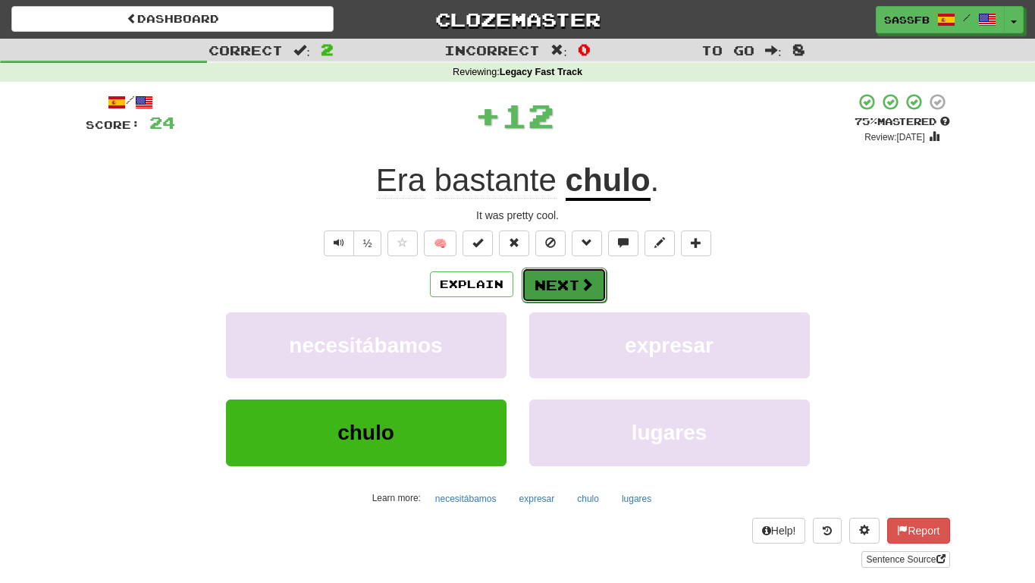
click at [580, 281] on span at bounding box center [587, 284] width 14 height 14
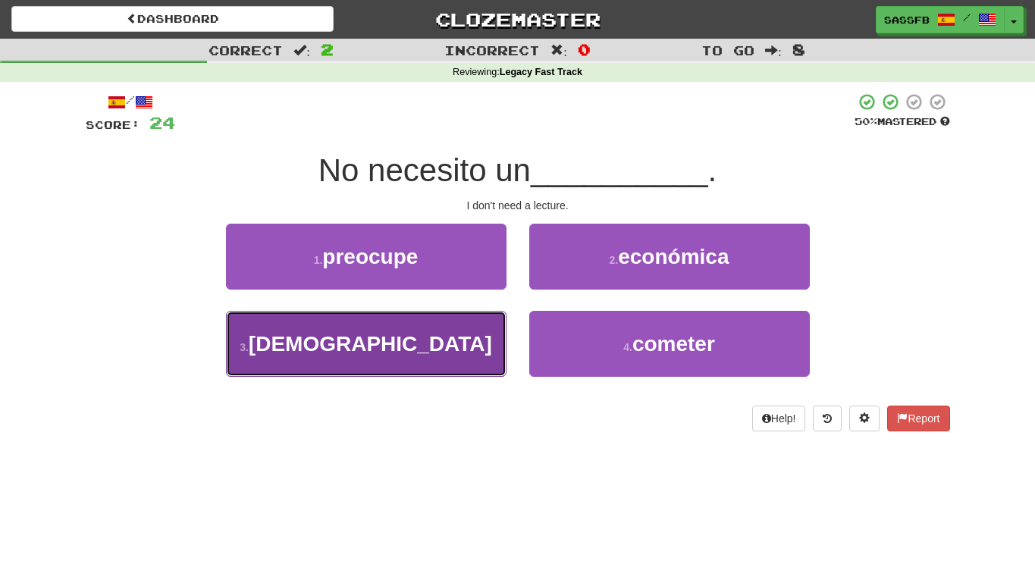
click at [418, 358] on button "3 . [DEMOGRAPHIC_DATA]" at bounding box center [366, 344] width 281 height 66
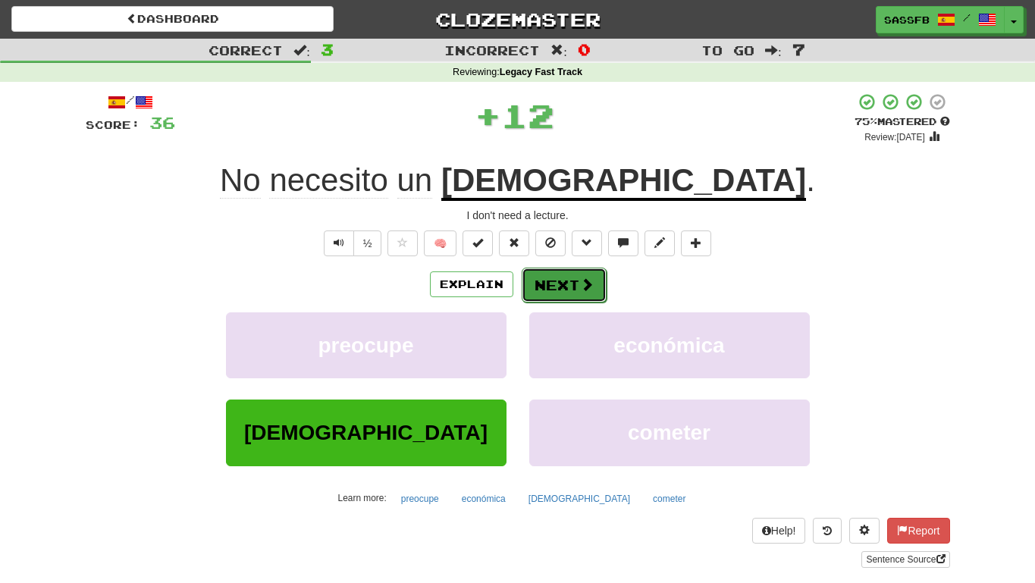
click at [570, 290] on button "Next" at bounding box center [564, 285] width 85 height 35
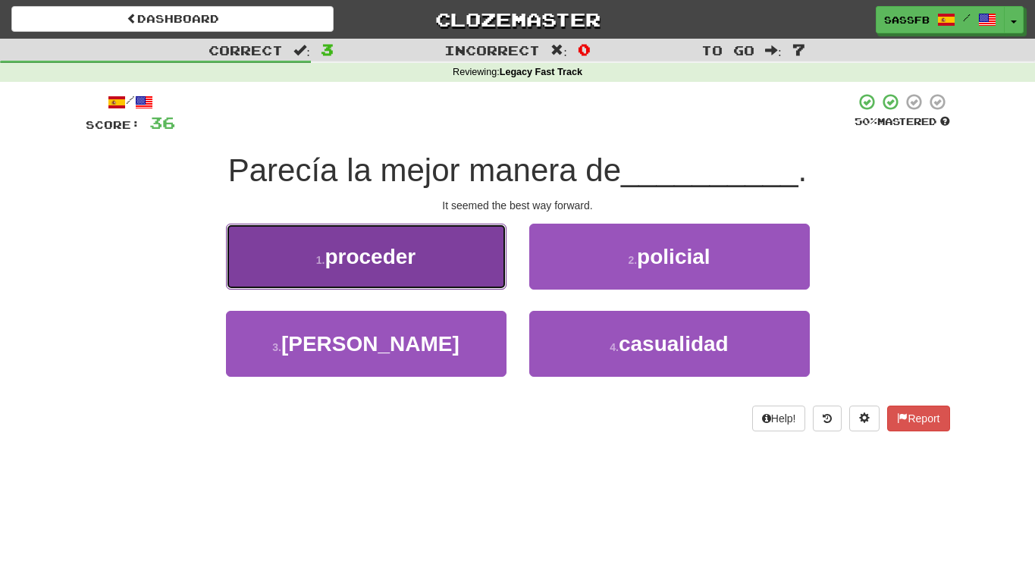
click at [243, 254] on button "1 . proceder" at bounding box center [366, 257] width 281 height 66
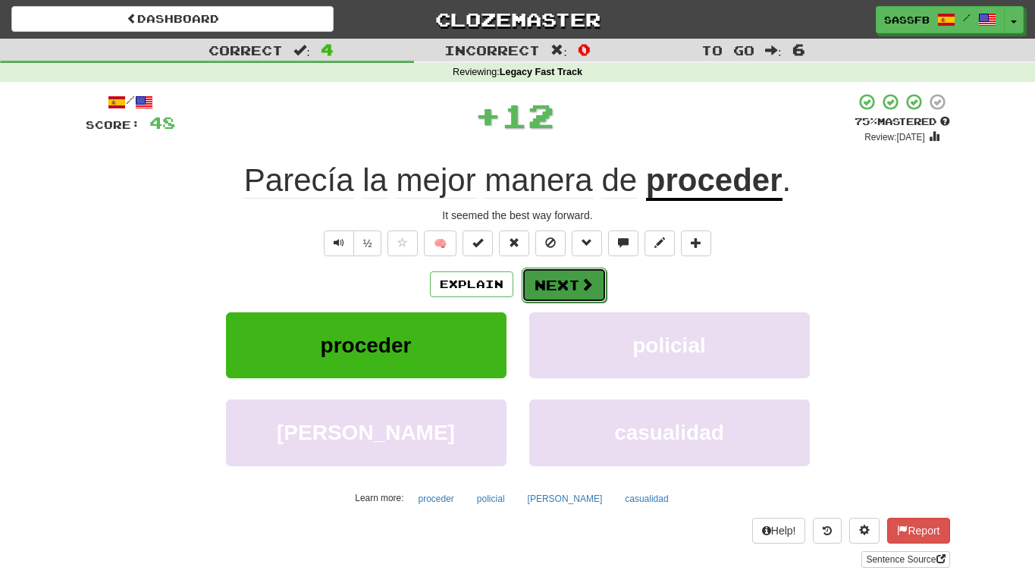
click at [565, 299] on button "Next" at bounding box center [564, 285] width 85 height 35
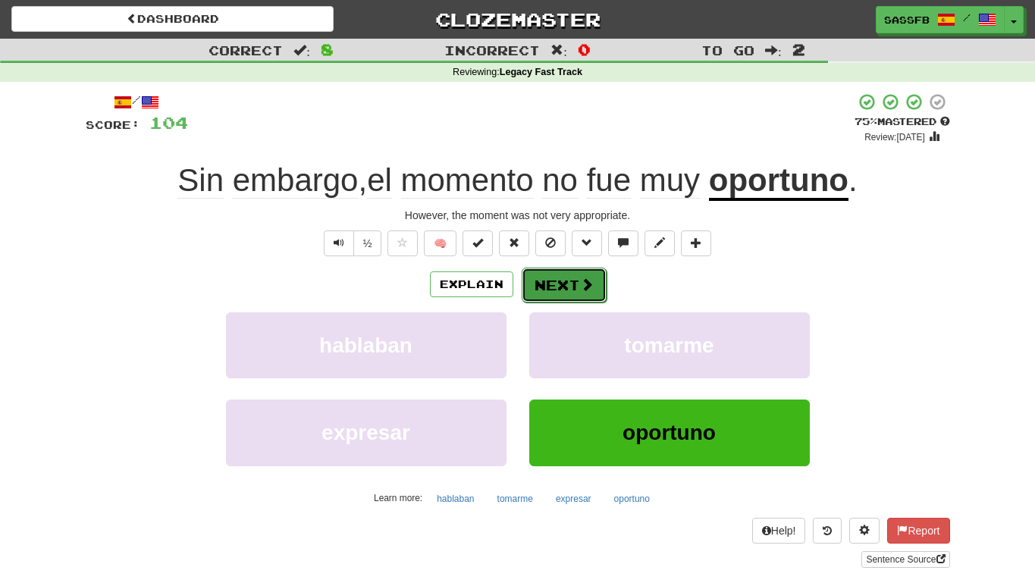
click at [562, 291] on button "Next" at bounding box center [564, 285] width 85 height 35
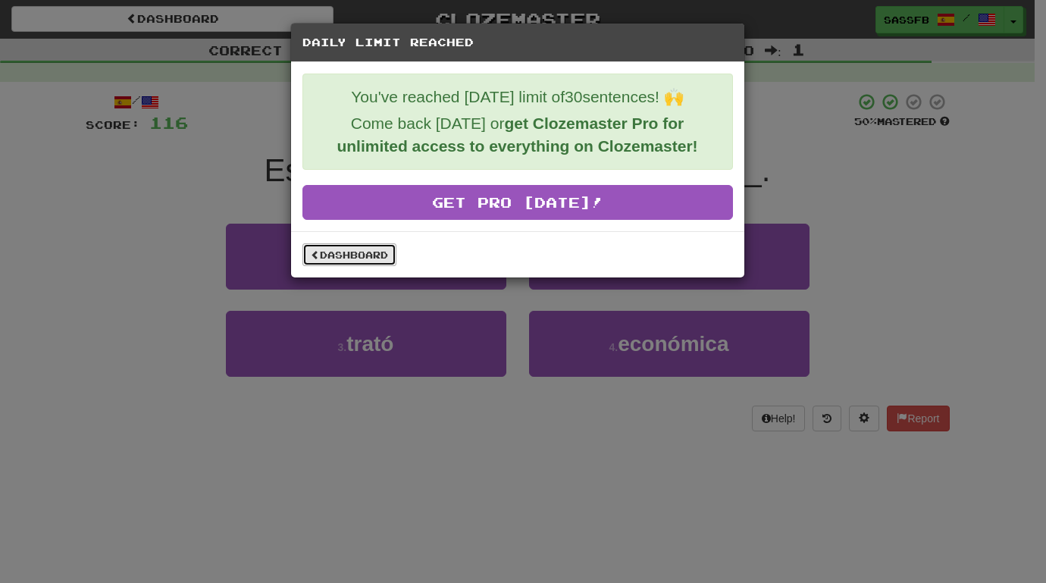
click at [343, 256] on link "Dashboard" at bounding box center [350, 254] width 94 height 23
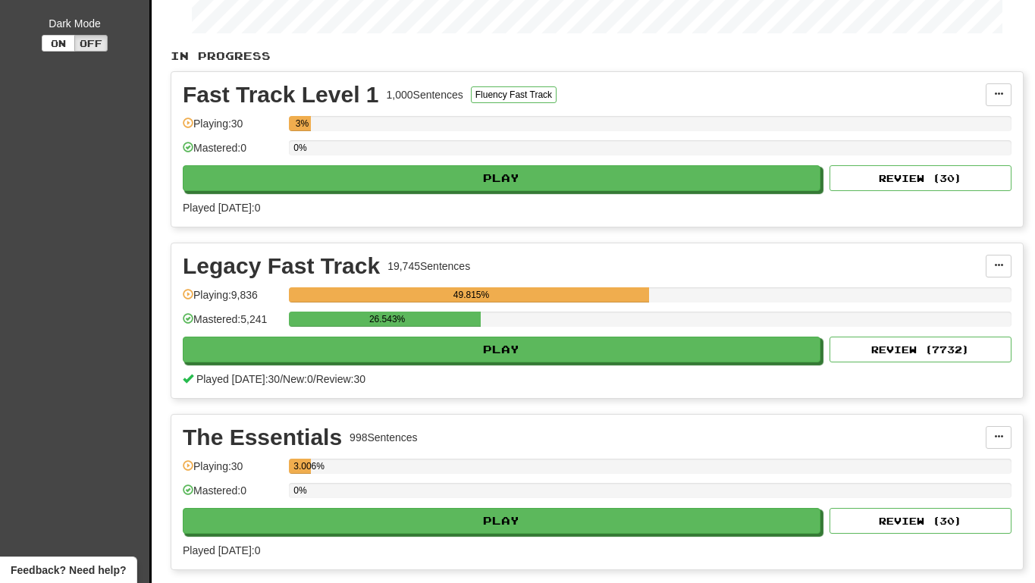
scroll to position [282, 0]
